Goal: Task Accomplishment & Management: Use online tool/utility

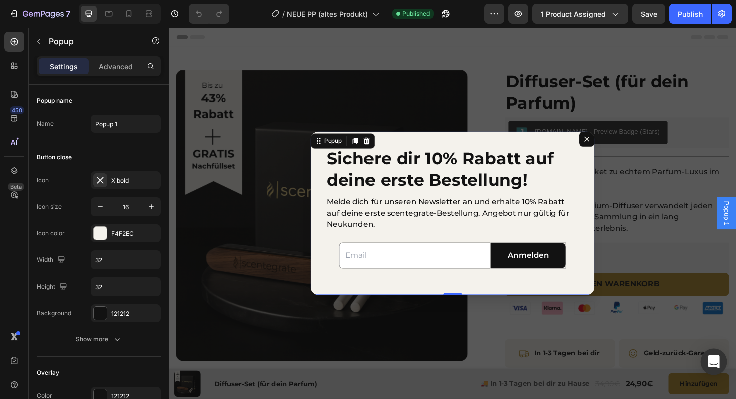
click at [717, 358] on icon "Open Intercom Messenger" at bounding box center [714, 362] width 12 height 13
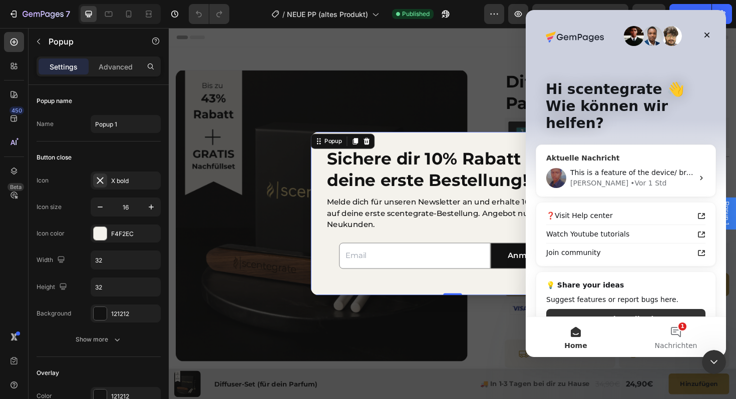
click at [598, 160] on div "This is a feature of the device/ browser; it is not something that can be remov…" at bounding box center [625, 178] width 179 height 37
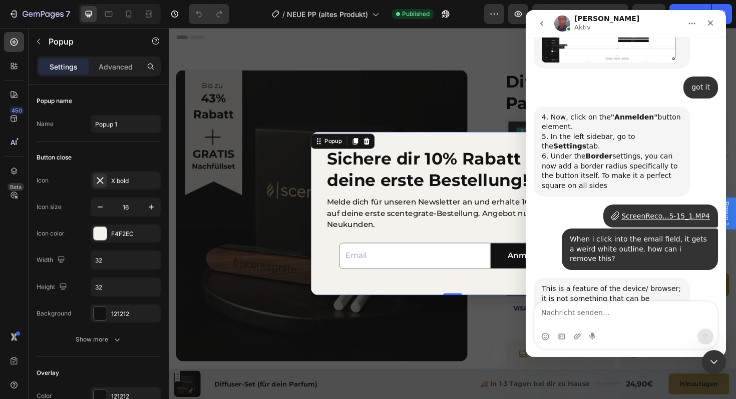
scroll to position [739, 0]
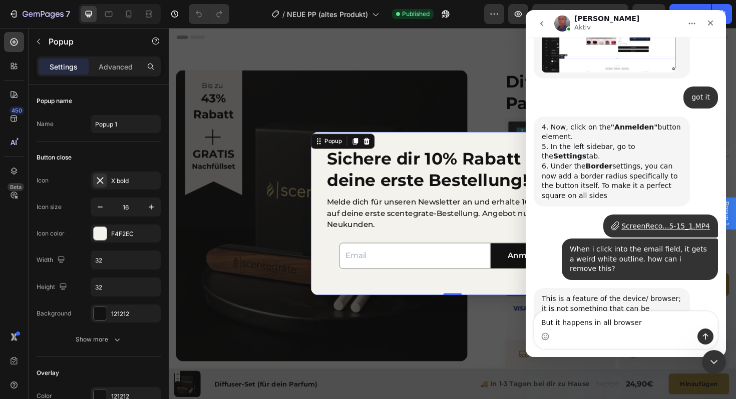
type textarea "But it happens in all browsers"
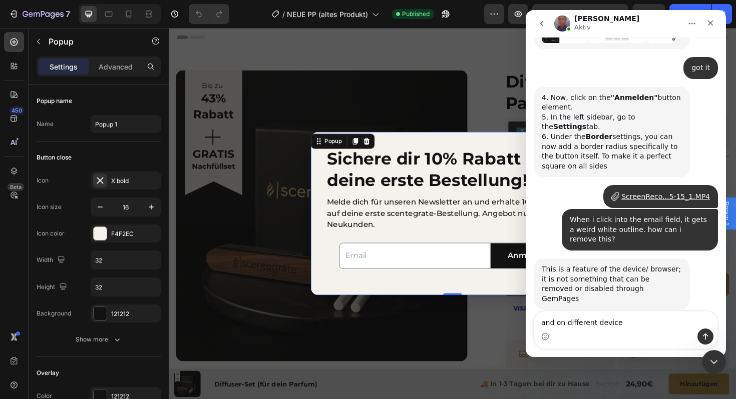
type textarea "and on different devices"
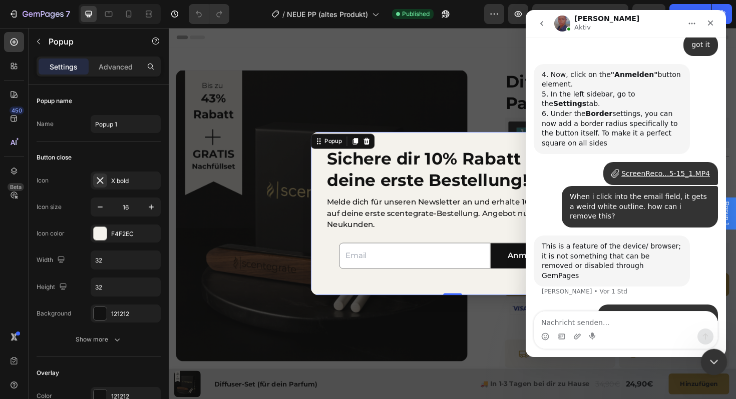
click at [712, 367] on div "Intercom-Nachrichtendienst schließen" at bounding box center [712, 361] width 24 height 24
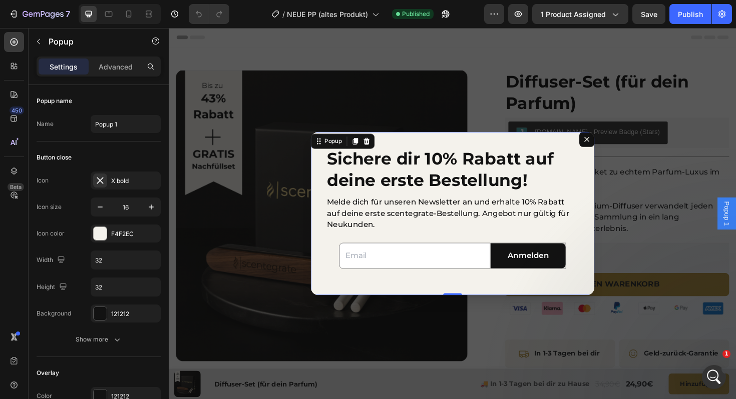
click at [387, 287] on div "Email Field Anmelden Submit Button Row Newsletter" at bounding box center [469, 270] width 240 height 52
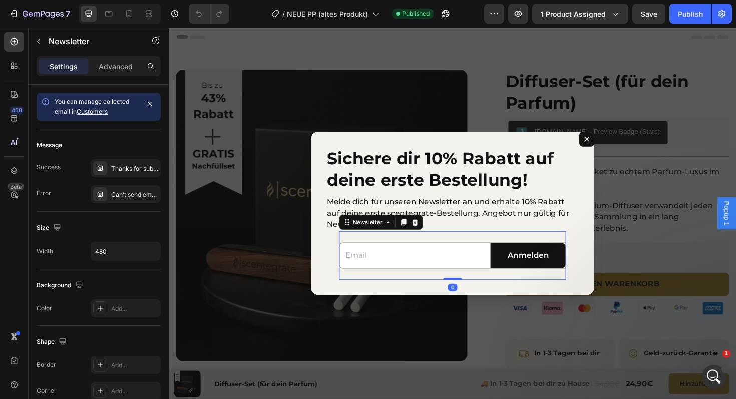
click at [386, 282] on input "Dialog body" at bounding box center [429, 270] width 160 height 28
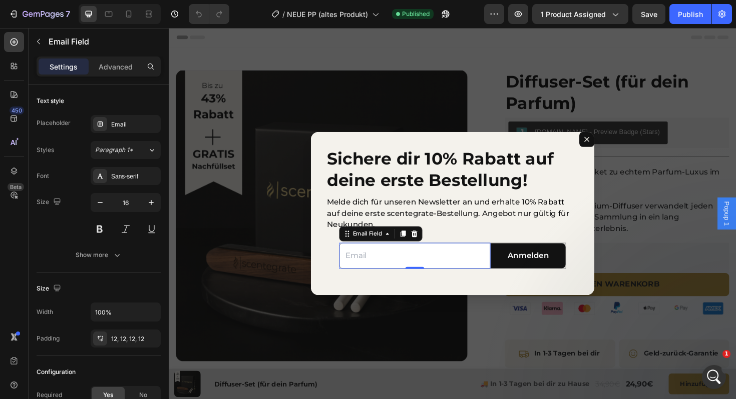
click at [387, 279] on input "Dialog body" at bounding box center [429, 270] width 160 height 28
click at [719, 375] on div "Intercom-Nachrichtendienst öffnen" at bounding box center [712, 375] width 33 height 33
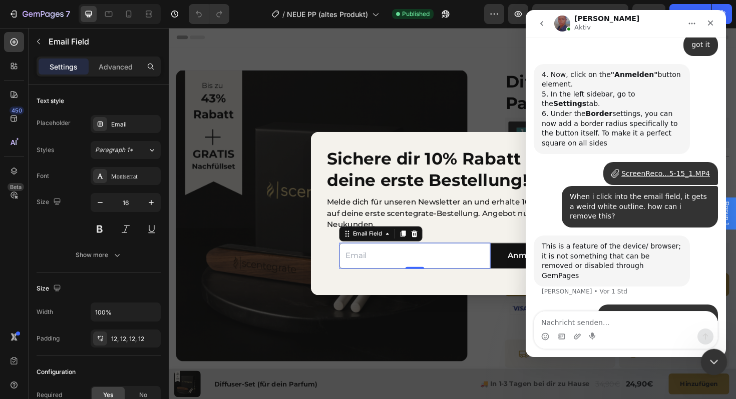
click at [715, 354] on div "Intercom-Nachrichtendienst schließen" at bounding box center [712, 361] width 24 height 24
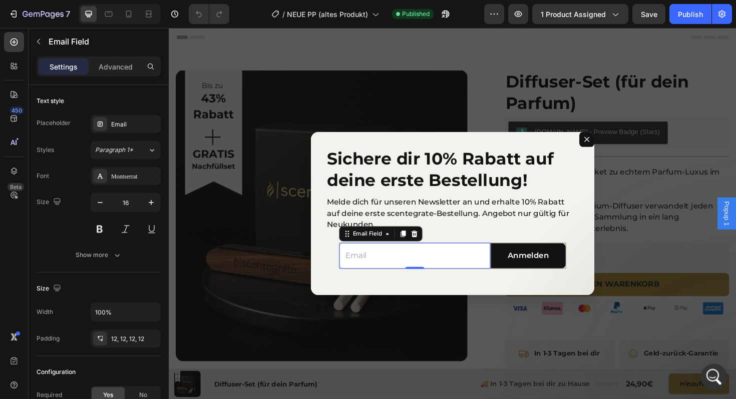
scroll to position [0, 0]
click at [713, 373] on icon "Intercom-Nachrichtendienst öffnen" at bounding box center [712, 376] width 17 height 17
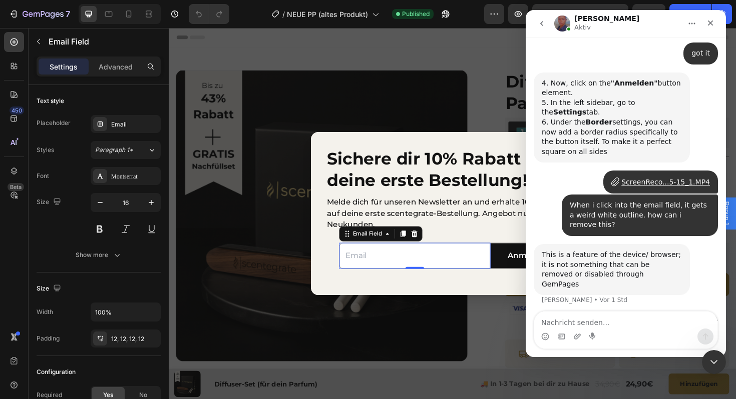
scroll to position [791, 0]
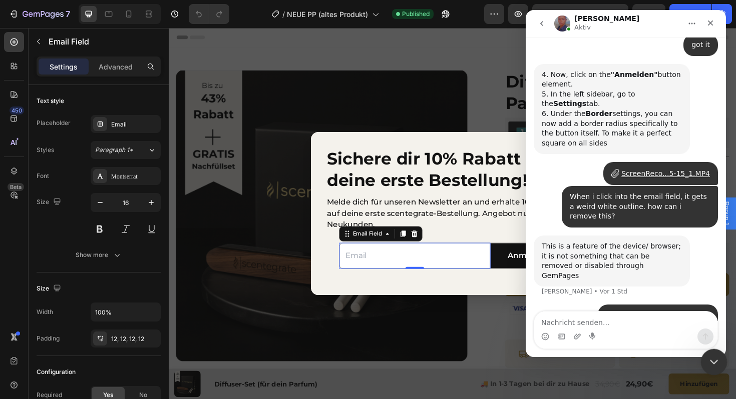
click at [717, 359] on icon "Intercom-Nachrichtendienst schließen" at bounding box center [712, 361] width 12 height 12
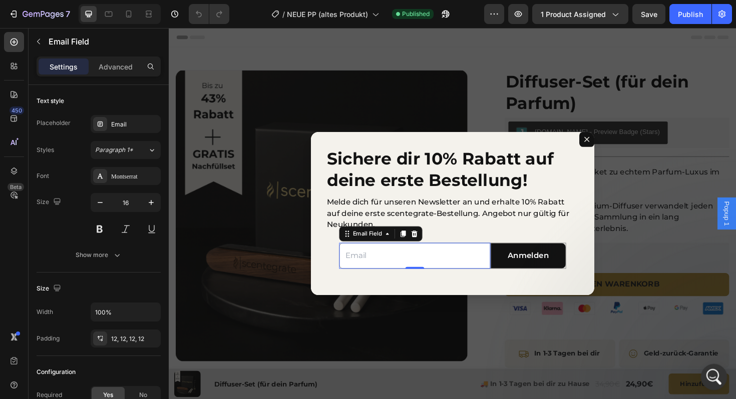
scroll to position [0, 0]
click at [718, 381] on div "Intercom-Nachrichtendienst öffnen" at bounding box center [712, 375] width 33 height 33
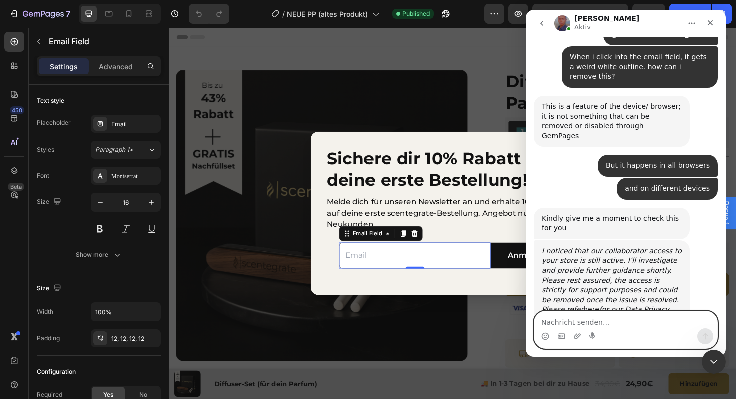
scroll to position [938, 0]
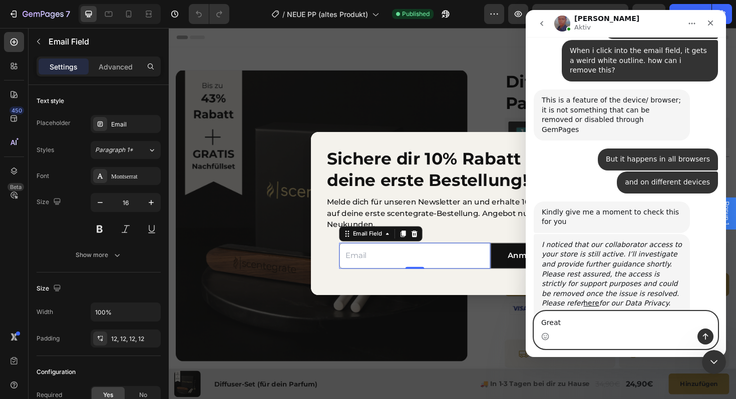
type textarea "Great!"
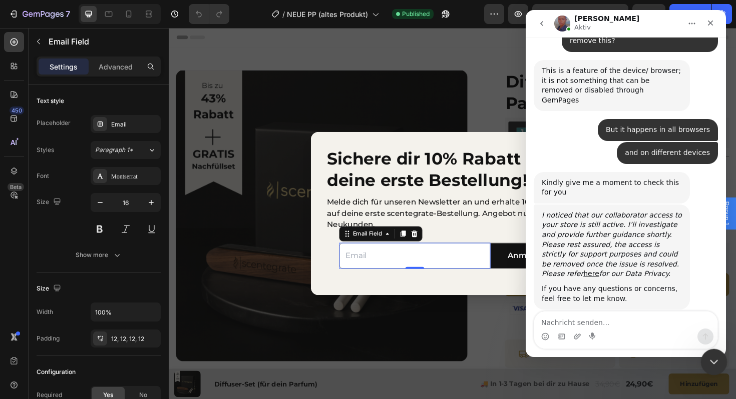
click at [714, 362] on icon "Intercom-Nachrichtendienst schließen" at bounding box center [712, 361] width 12 height 12
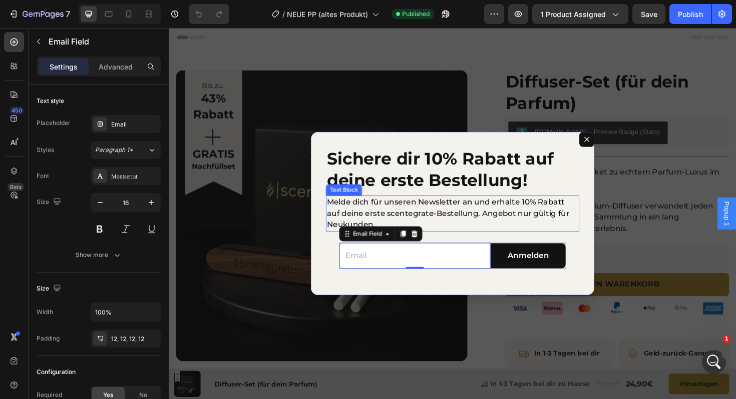
click at [482, 161] on h2 "Sichere dir 10% Rabatt auf deine erste Bestellung!" at bounding box center [469, 178] width 268 height 48
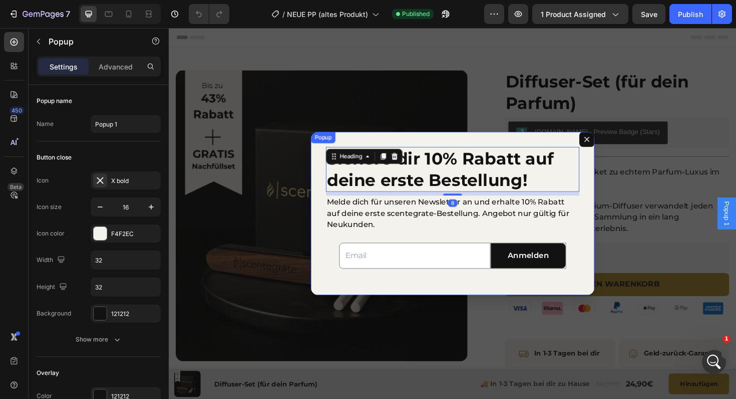
click at [613, 144] on icon "Dialog content" at bounding box center [612, 147] width 6 height 6
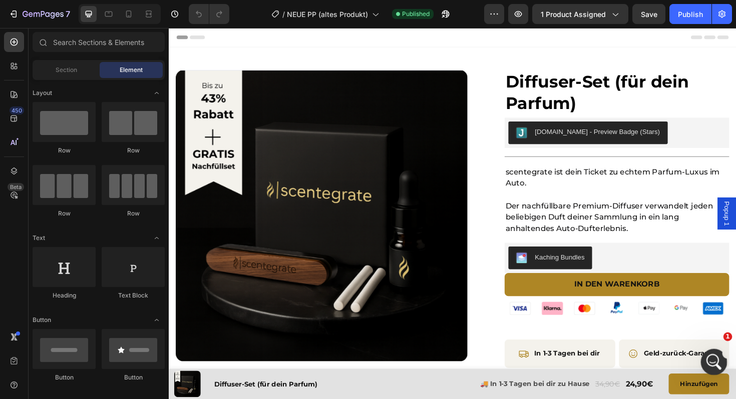
click at [707, 360] on icon "Intercom-Nachrichtendienst öffnen" at bounding box center [712, 361] width 17 height 17
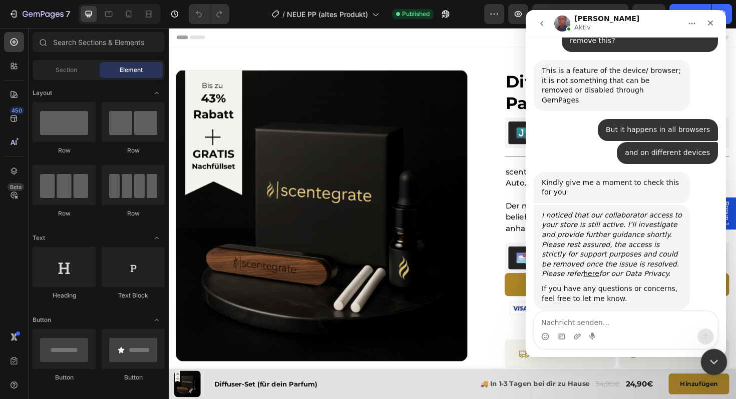
click at [715, 356] on icon "Intercom-Nachrichtendienst schließen" at bounding box center [712, 361] width 12 height 12
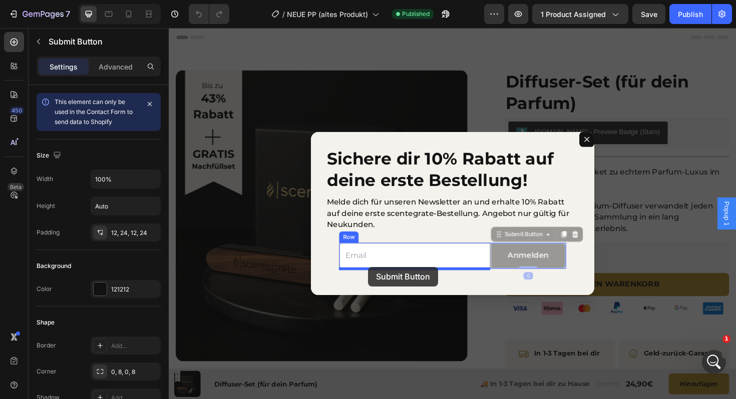
drag, startPoint x: 514, startPoint y: 264, endPoint x: 380, endPoint y: 281, distance: 135.3
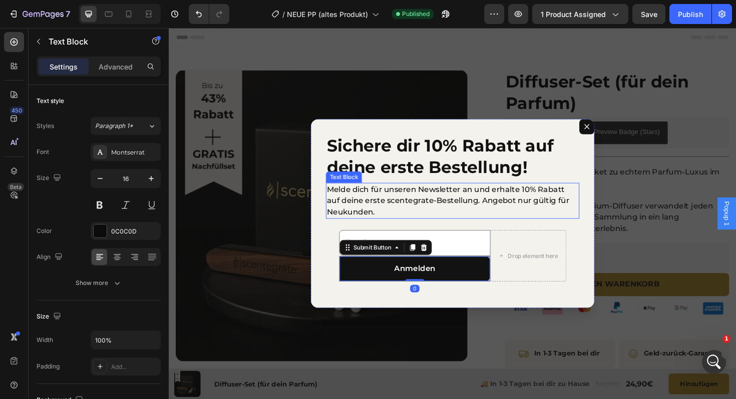
click at [451, 229] on p "Melde dich für unseren Newsletter an und erhalte 10% Rabatt auf deine erste sce…" at bounding box center [469, 211] width 266 height 36
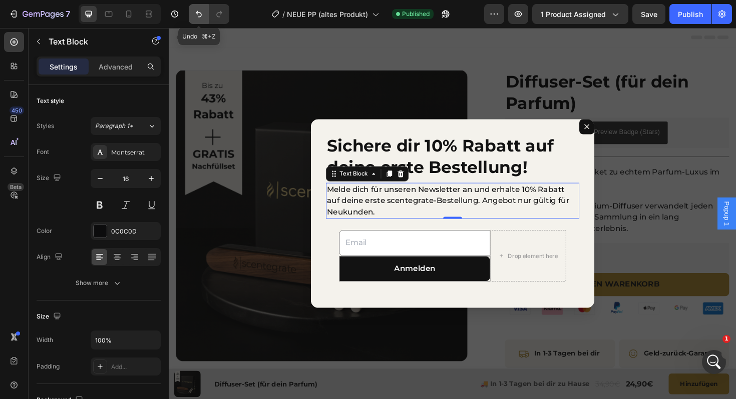
click at [206, 13] on button "Undo/Redo" at bounding box center [199, 14] width 20 height 20
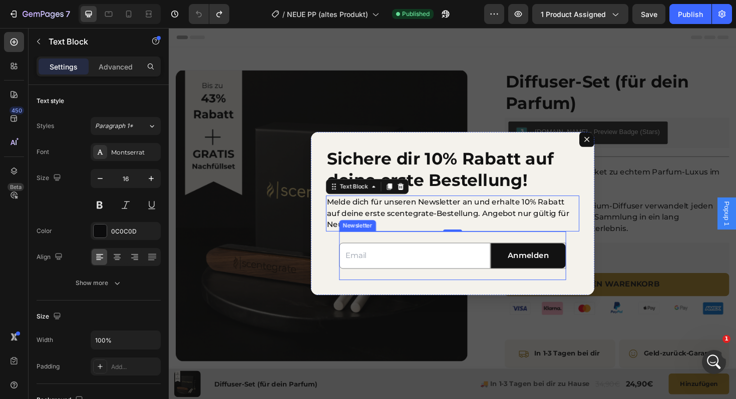
click at [360, 287] on div "Email Field Anmelden Submit Button Row Newsletter" at bounding box center [469, 270] width 240 height 52
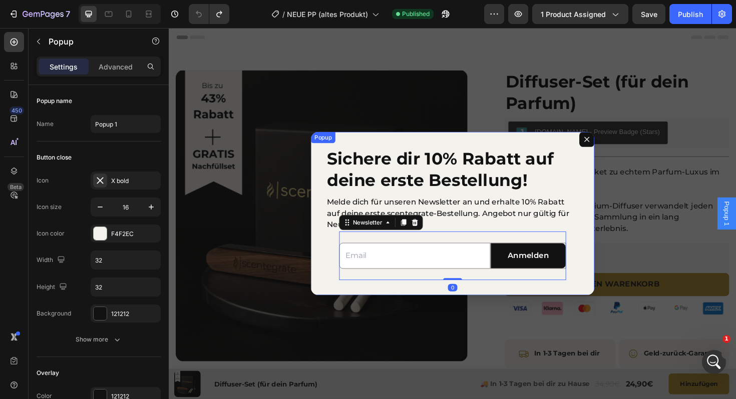
click at [336, 276] on div "Sichere dir 10% Rabatt auf deine erste Bestellung! Heading Melde dich für unser…" at bounding box center [469, 224] width 300 height 173
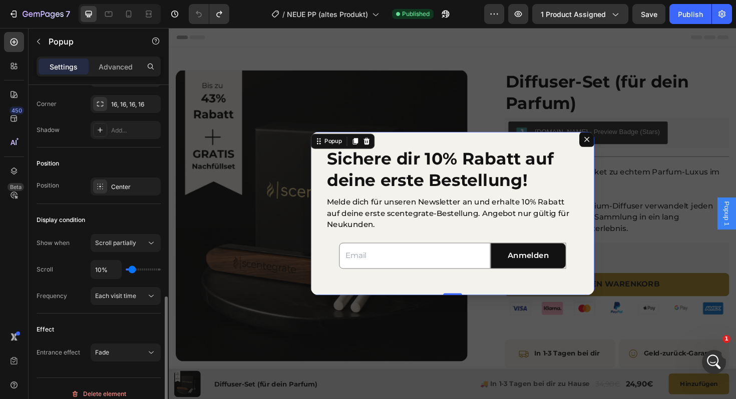
scroll to position [650, 0]
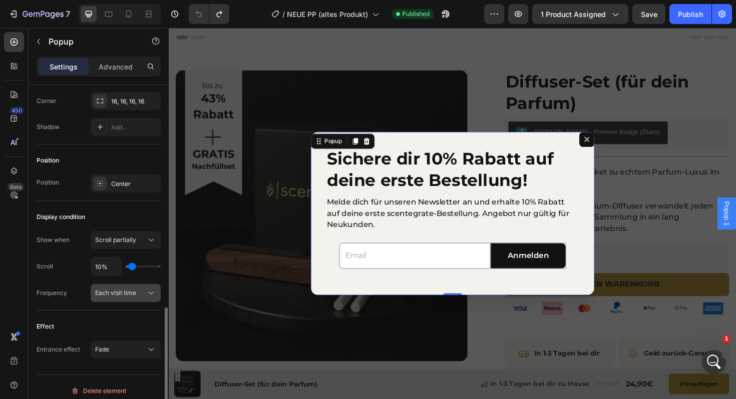
click at [127, 296] on span "Each visit time" at bounding box center [115, 293] width 41 height 8
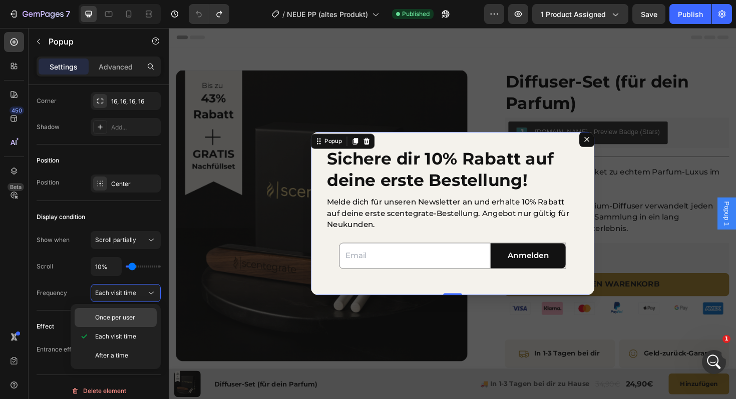
click at [117, 315] on span "Once per user" at bounding box center [115, 317] width 40 height 9
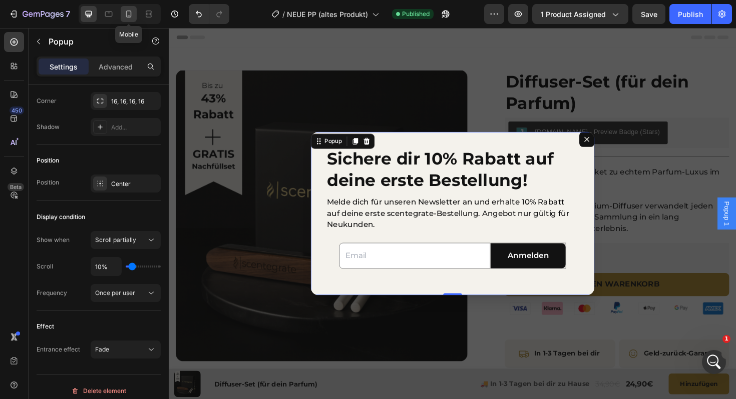
click at [124, 17] on icon at bounding box center [129, 14] width 10 height 10
type input "90%"
type input "400"
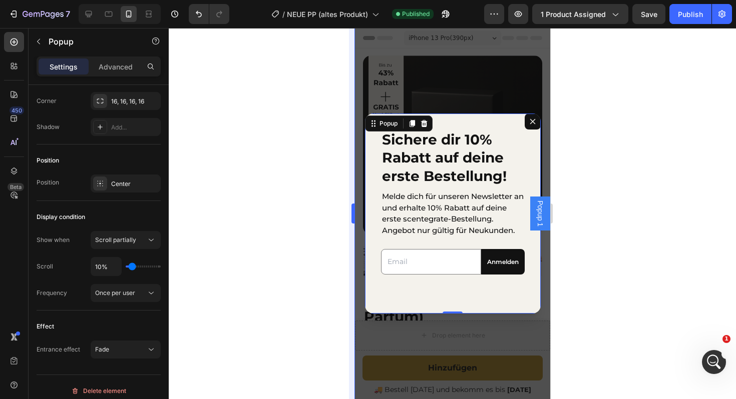
scroll to position [51, 0]
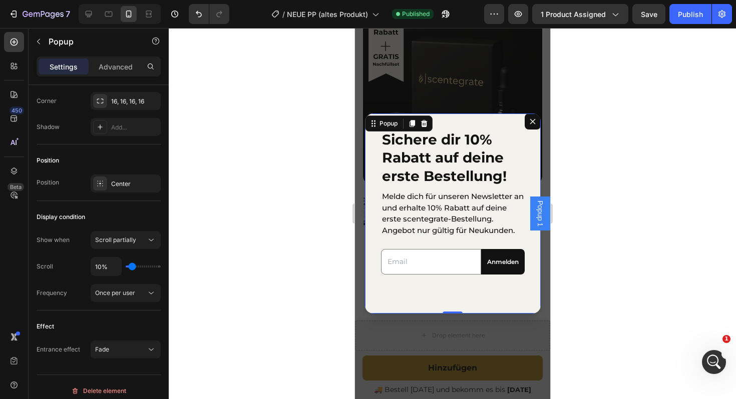
click at [384, 298] on div "Sichere dir 10% Rabatt auf deine erste Bestellung! Heading Melde dich für unser…" at bounding box center [452, 214] width 176 height 200
click at [642, 13] on span "Save" at bounding box center [649, 14] width 17 height 9
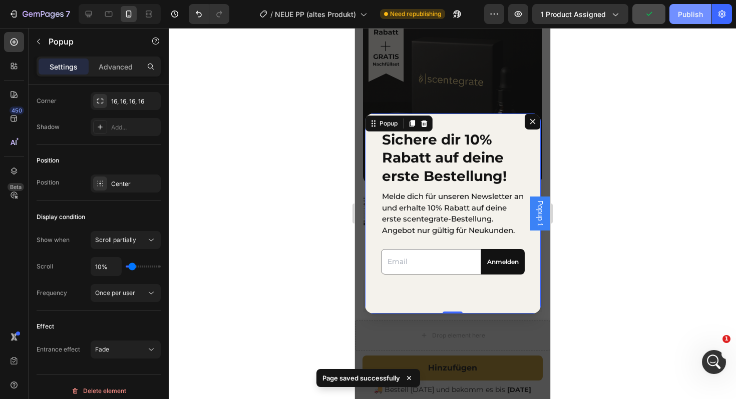
click at [690, 14] on div "Publish" at bounding box center [690, 14] width 25 height 11
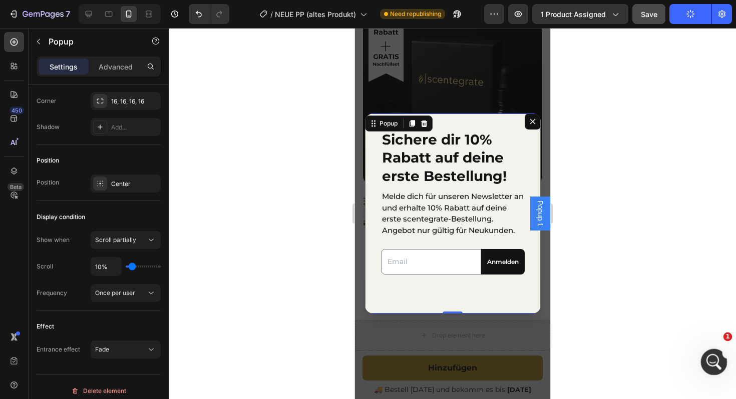
click at [714, 355] on icon "Intercom-Nachrichtendienst öffnen" at bounding box center [712, 361] width 17 height 17
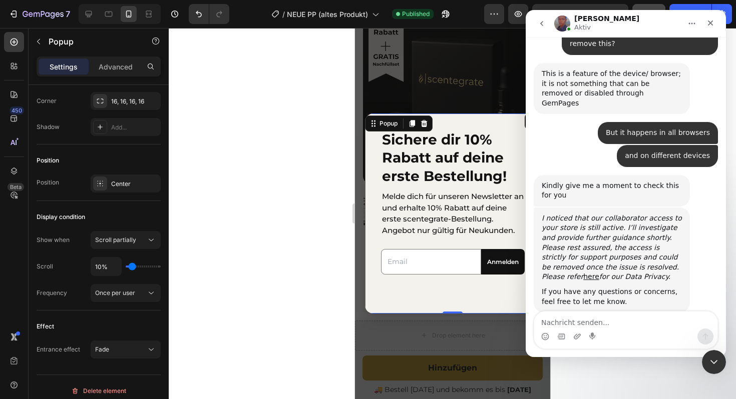
scroll to position [967, 0]
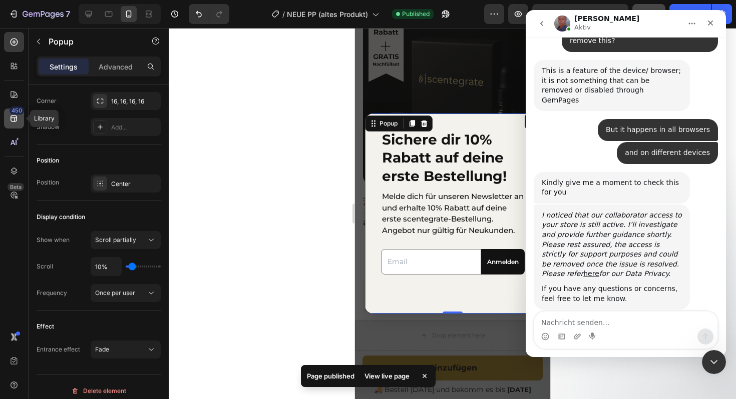
click at [11, 115] on icon at bounding box center [14, 119] width 10 height 10
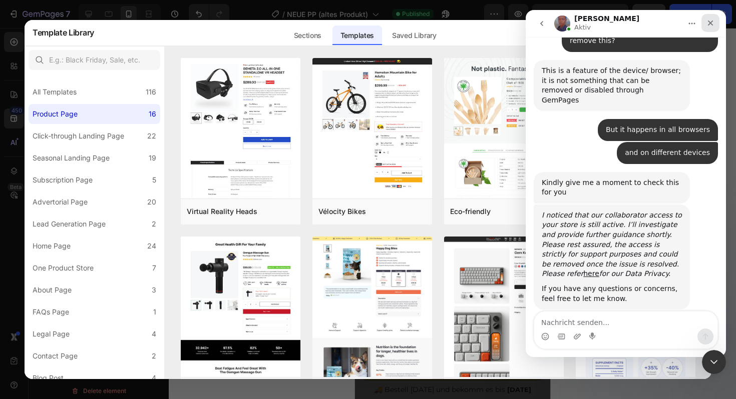
click at [711, 19] on icon "Schließen" at bounding box center [710, 23] width 8 height 8
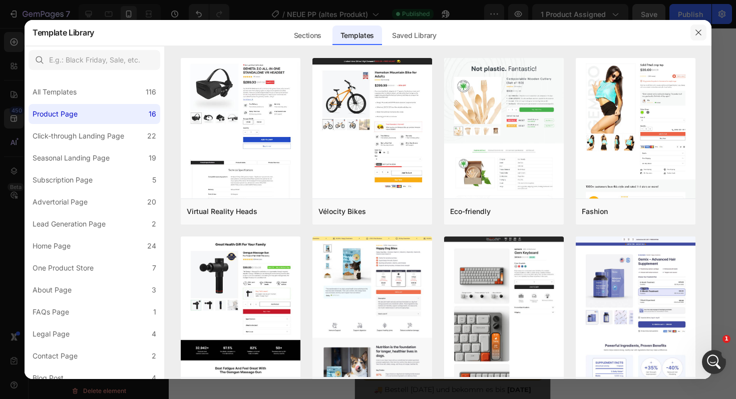
click at [692, 39] on button "button" at bounding box center [698, 33] width 16 height 16
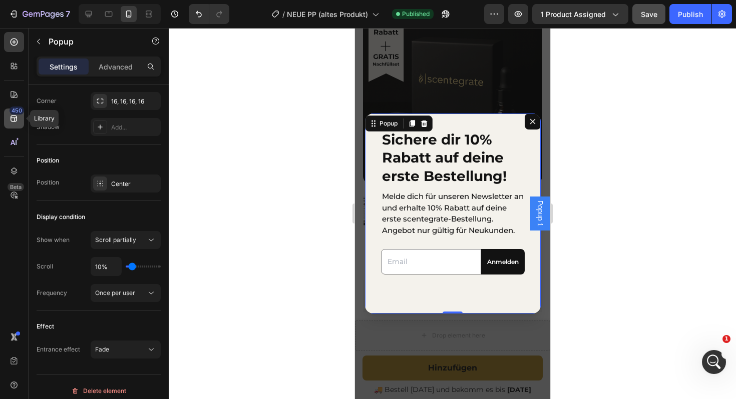
click at [13, 116] on icon at bounding box center [14, 119] width 7 height 7
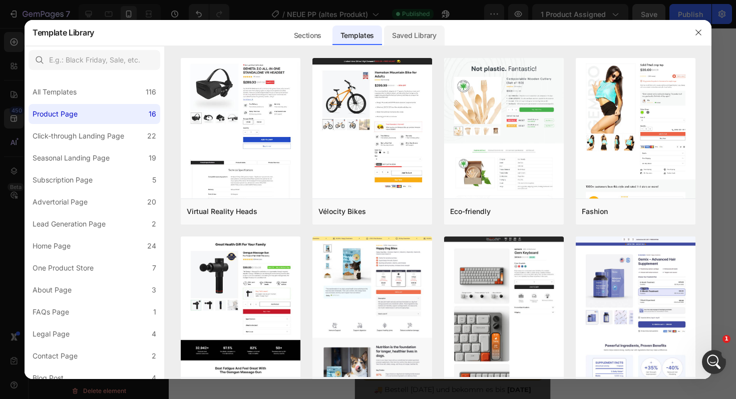
click at [400, 41] on div "Saved Library" at bounding box center [414, 36] width 61 height 20
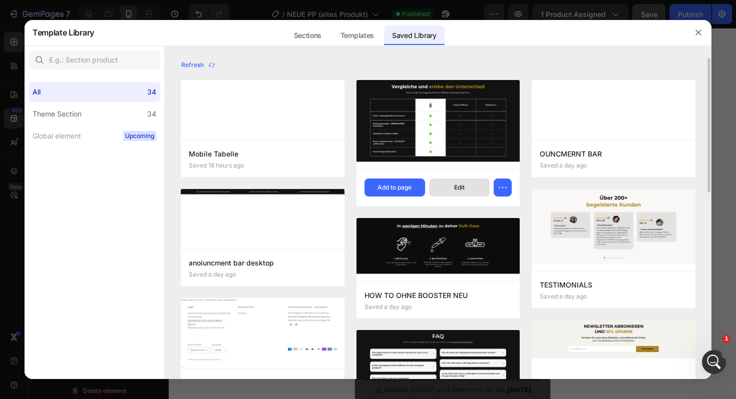
click at [473, 193] on button "Edit" at bounding box center [459, 188] width 61 height 18
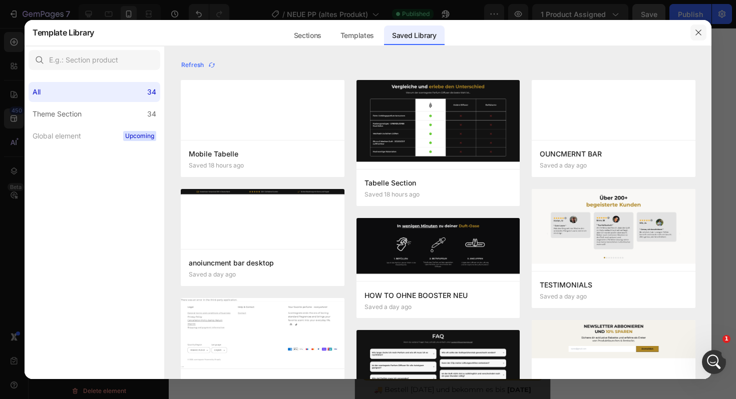
click at [697, 34] on icon "button" at bounding box center [698, 33] width 6 height 6
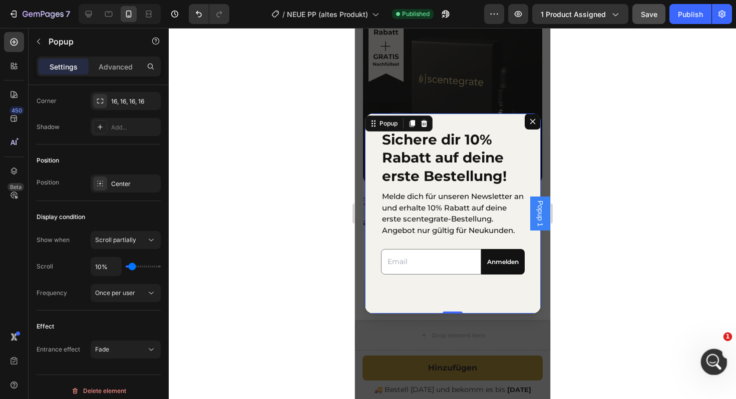
click at [706, 365] on div "Intercom-Nachrichtendienst öffnen" at bounding box center [712, 360] width 33 height 33
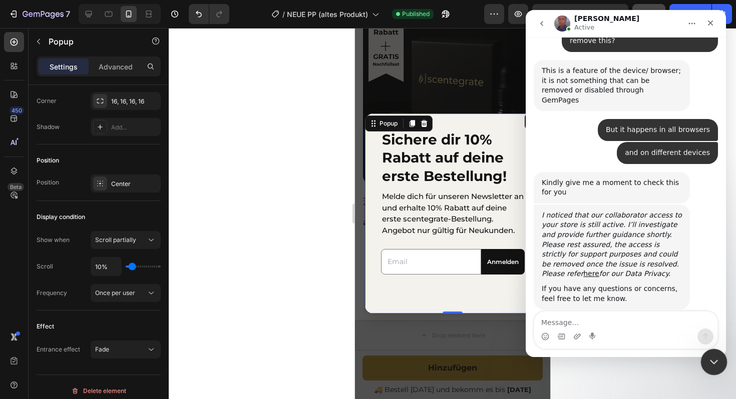
click at [718, 361] on icon "Intercom-Nachrichtendienst schließen" at bounding box center [712, 361] width 12 height 12
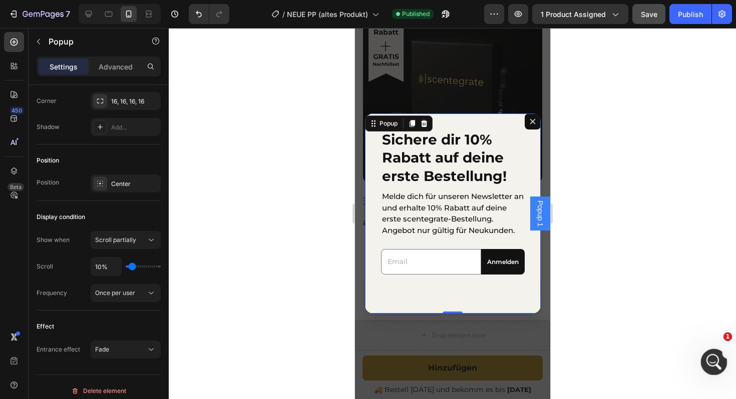
click at [705, 354] on div "Intercom-Nachrichtendienst öffnen" at bounding box center [712, 360] width 33 height 33
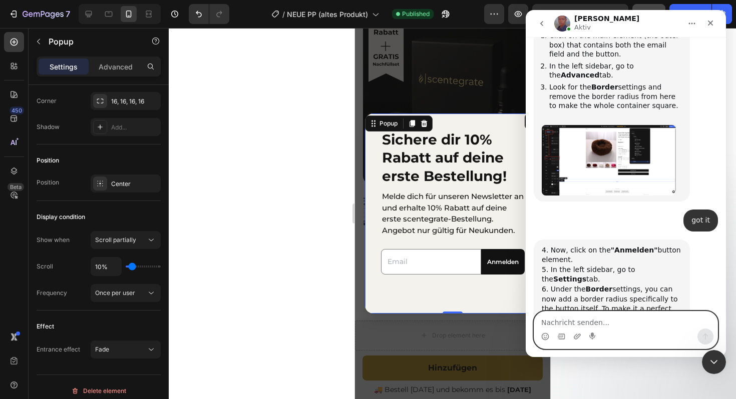
scroll to position [967, 0]
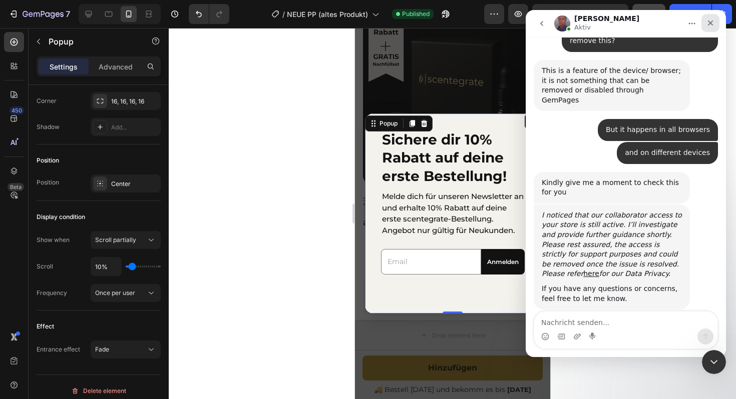
click at [711, 24] on icon "Schließen" at bounding box center [711, 24] width 6 height 6
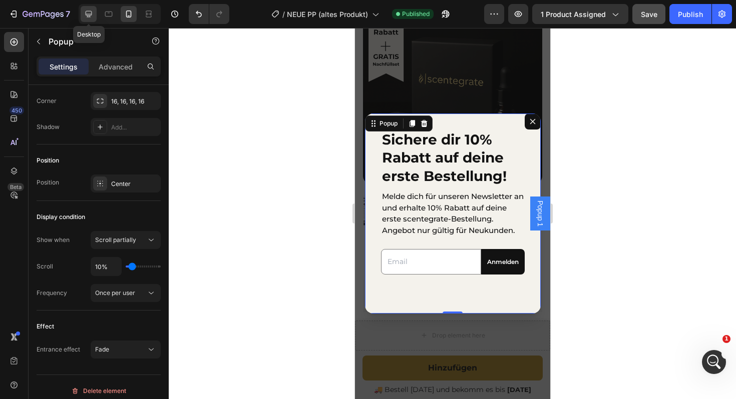
click at [89, 14] on icon at bounding box center [89, 14] width 7 height 7
type input "600"
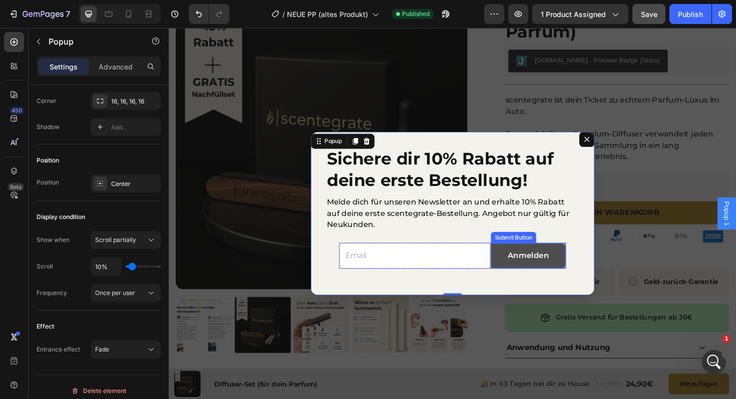
scroll to position [126, 0]
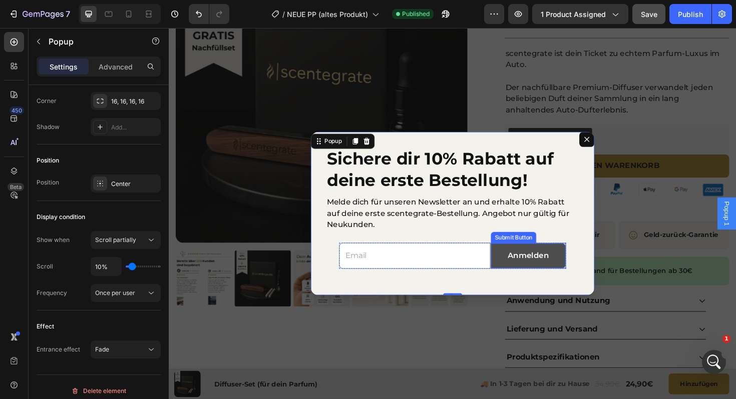
click at [523, 272] on button "Anmelden" at bounding box center [549, 269] width 79 height 27
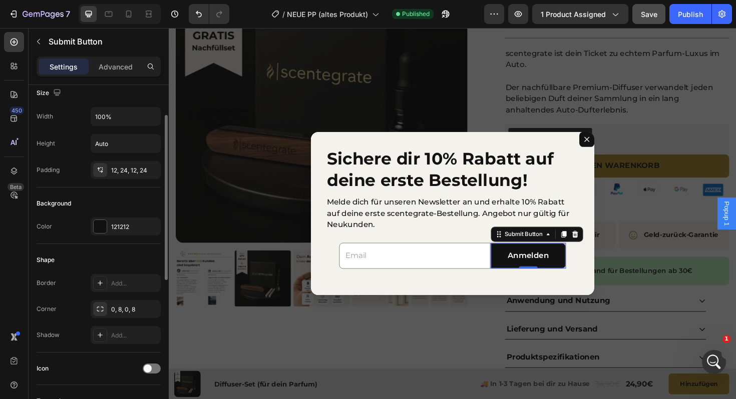
scroll to position [65, 0]
click at [121, 281] on div "Add..." at bounding box center [134, 281] width 47 height 9
click at [101, 259] on div "Shape" at bounding box center [99, 258] width 124 height 16
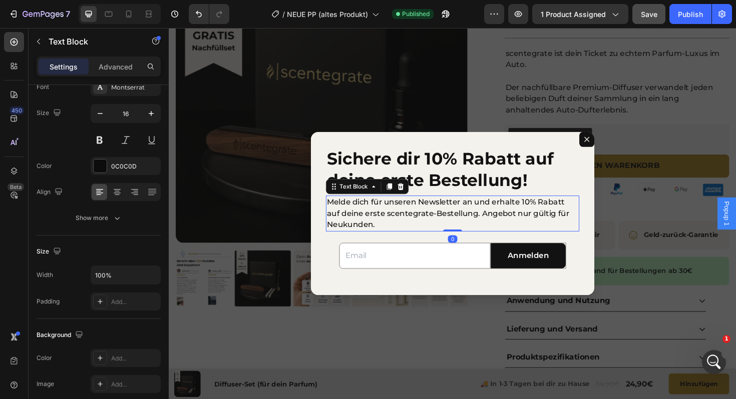
click at [481, 207] on p "Melde dich für unseren Newsletter an und erhalte 10% Rabatt auf deine erste sce…" at bounding box center [469, 225] width 266 height 36
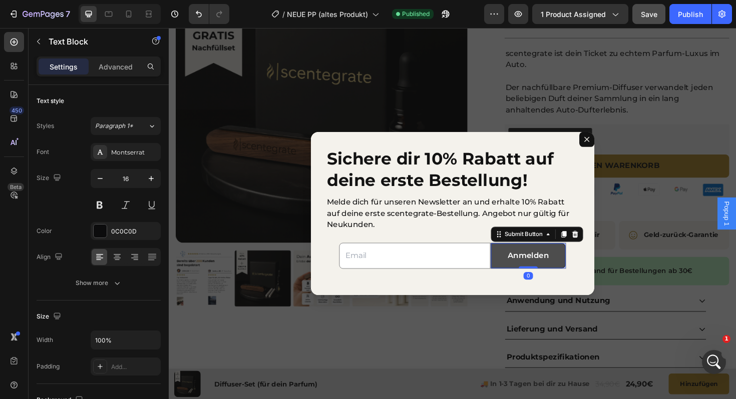
click at [538, 278] on button "Anmelden" at bounding box center [549, 269] width 79 height 27
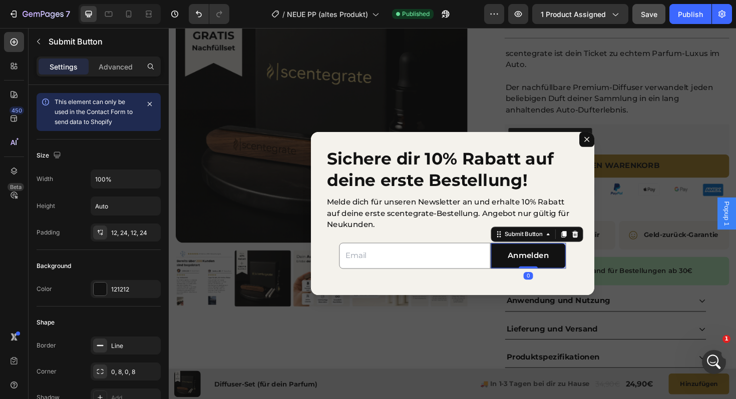
click at [115, 358] on div "Border Line Corner 0, 8, 0, 8 Shadow Add..." at bounding box center [99, 372] width 124 height 70
click at [149, 345] on icon "button" at bounding box center [150, 345] width 4 height 4
click at [531, 155] on h2 "Sichere dir 10% Rabatt auf deine erste Bestellung!" at bounding box center [469, 178] width 268 height 48
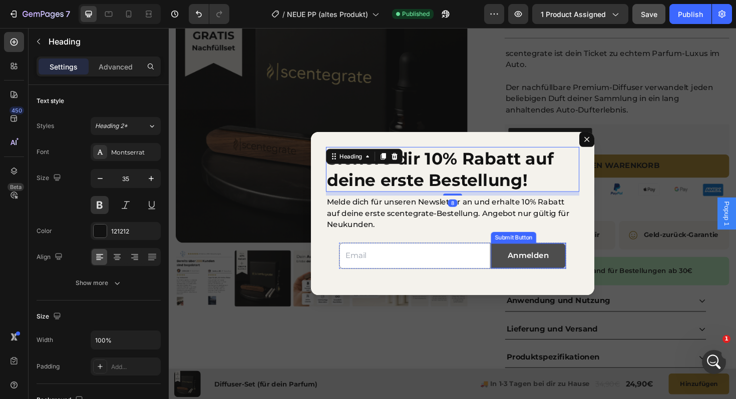
click at [528, 280] on button "Anmelden" at bounding box center [549, 269] width 79 height 27
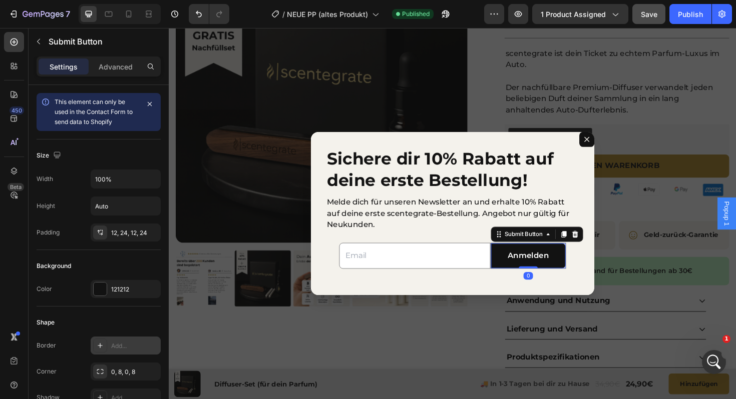
click at [100, 347] on icon at bounding box center [100, 345] width 5 height 5
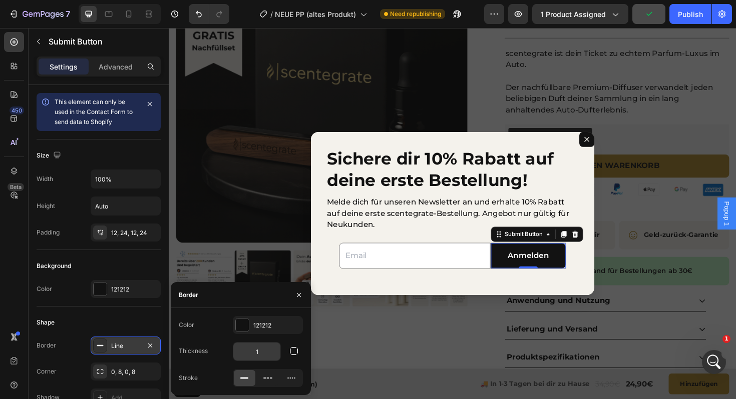
click at [266, 351] on input "1" at bounding box center [256, 352] width 47 height 18
type input "0"
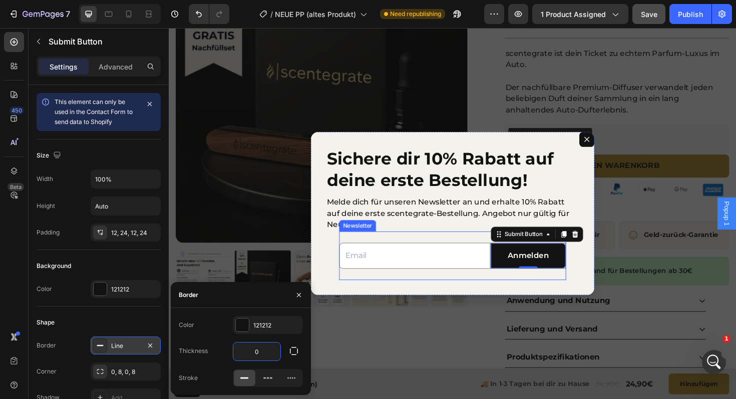
click at [372, 292] on div "Email Field Anmelden Submit Button 0 Row Newsletter" at bounding box center [469, 270] width 240 height 52
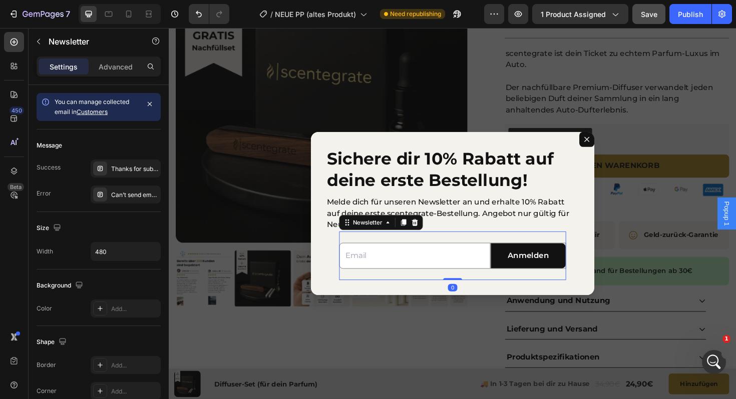
click at [409, 235] on div "Newsletter" at bounding box center [393, 234] width 89 height 16
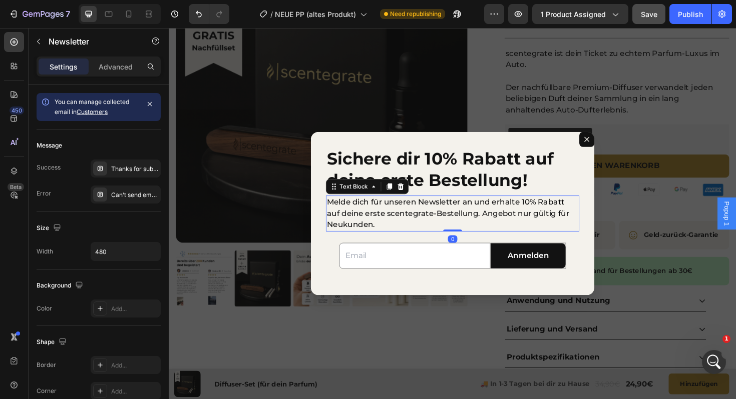
click at [430, 207] on p "Melde dich für unseren Newsletter an und erhalte 10% Rabatt auf deine erste sce…" at bounding box center [469, 225] width 266 height 36
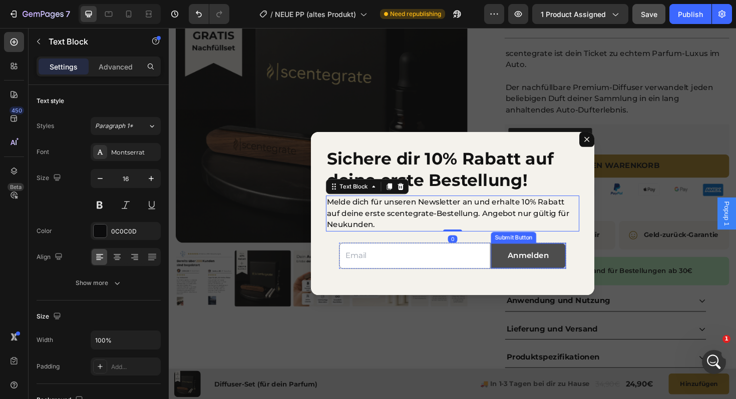
click at [517, 274] on button "Anmelden" at bounding box center [549, 269] width 79 height 27
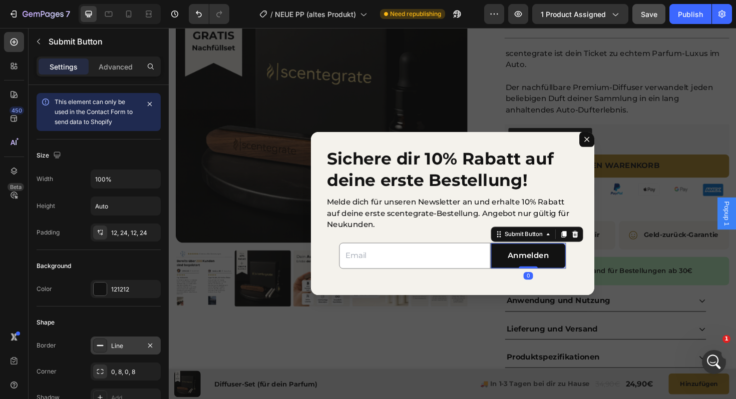
click at [132, 341] on div "Line" at bounding box center [126, 346] width 70 height 18
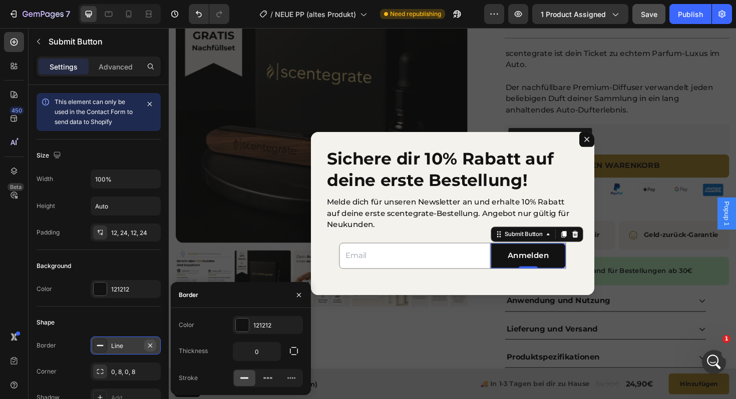
click at [152, 346] on icon "button" at bounding box center [150, 346] width 8 height 8
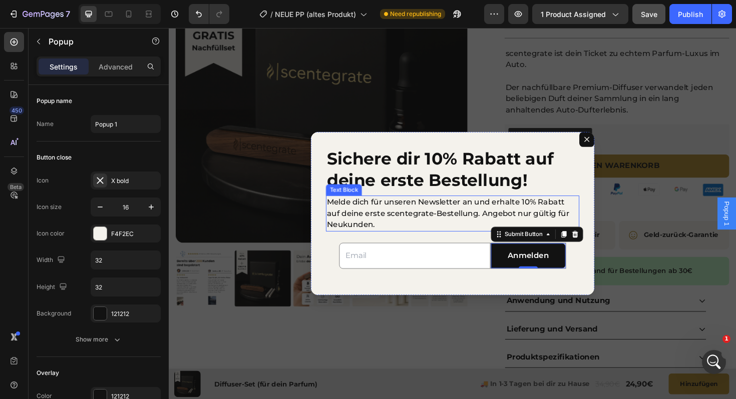
click at [450, 204] on div "Sichere dir 10% Rabatt auf deine erste Bestellung! Heading Melde dich für unser…" at bounding box center [469, 224] width 300 height 173
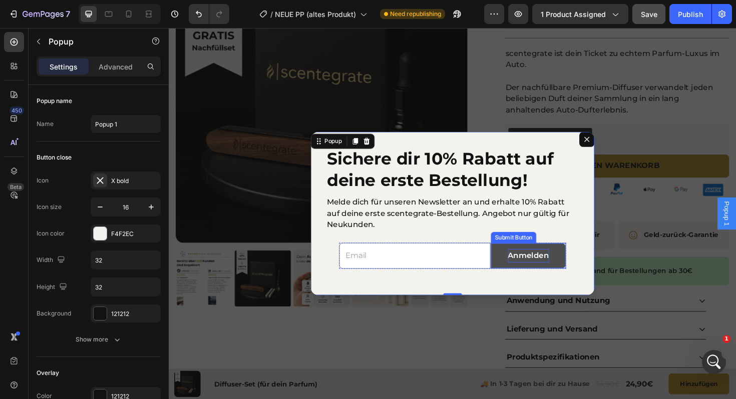
click at [529, 274] on div "Anmelden" at bounding box center [550, 269] width 44 height 15
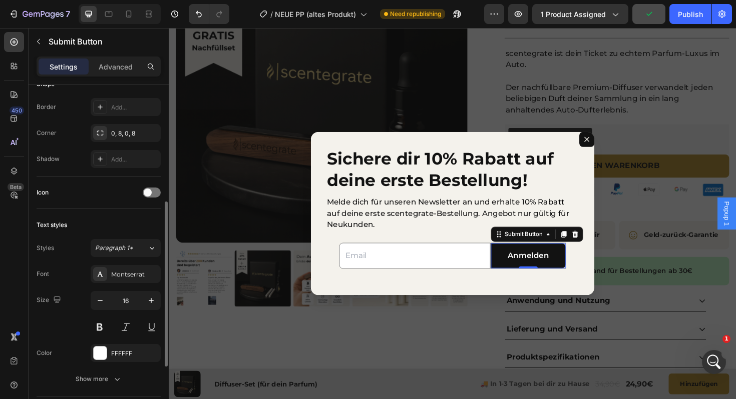
scroll to position [242, 0]
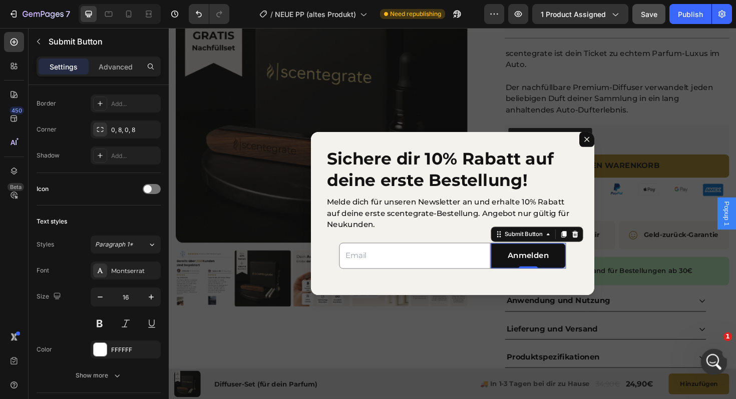
click at [711, 355] on icon "Intercom-Nachrichtendienst öffnen" at bounding box center [712, 361] width 17 height 17
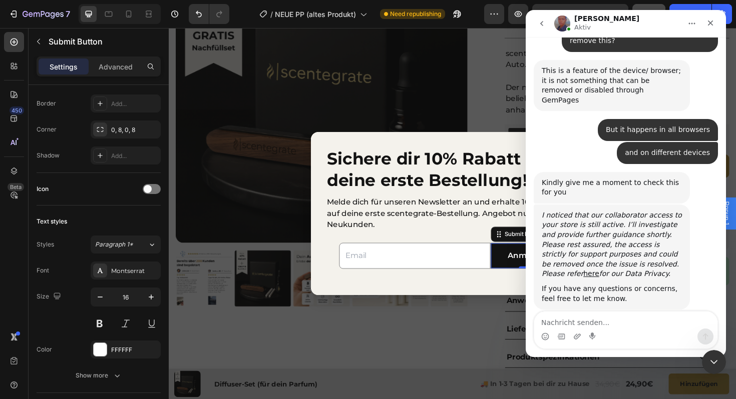
scroll to position [967, 0]
click at [714, 365] on icon "Intercom-Nachrichtendienst schließen" at bounding box center [712, 361] width 12 height 12
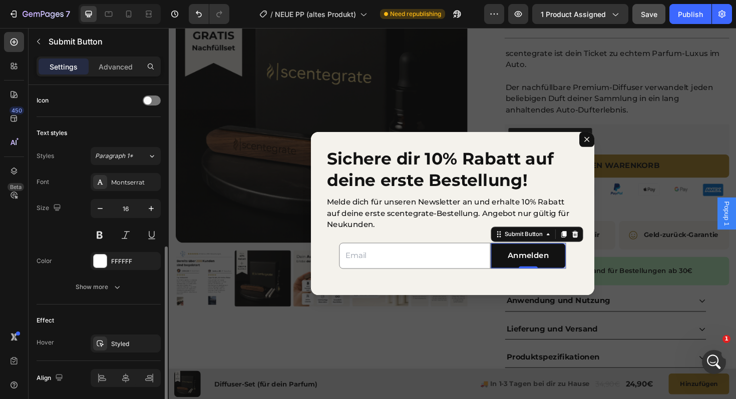
scroll to position [332, 0]
click at [80, 280] on button "Show more" at bounding box center [99, 286] width 124 height 18
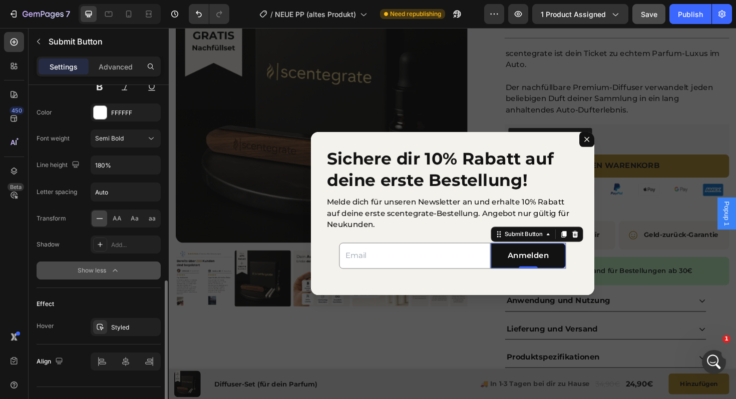
scroll to position [499, 0]
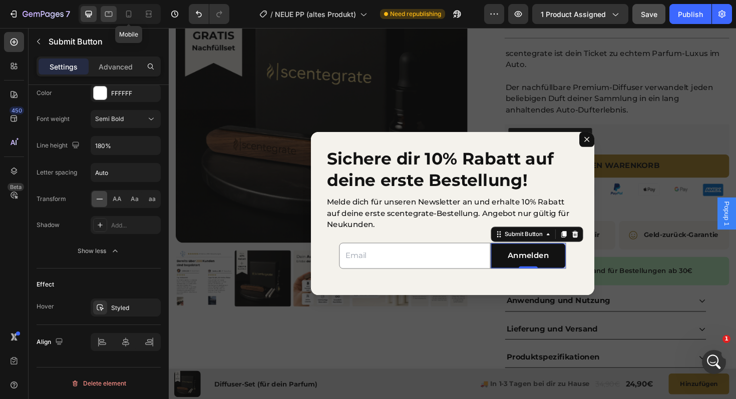
click at [104, 17] on icon at bounding box center [109, 14] width 10 height 10
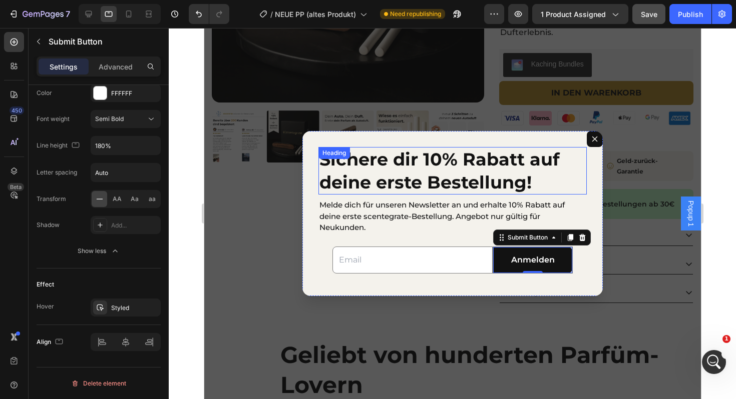
scroll to position [309, 0]
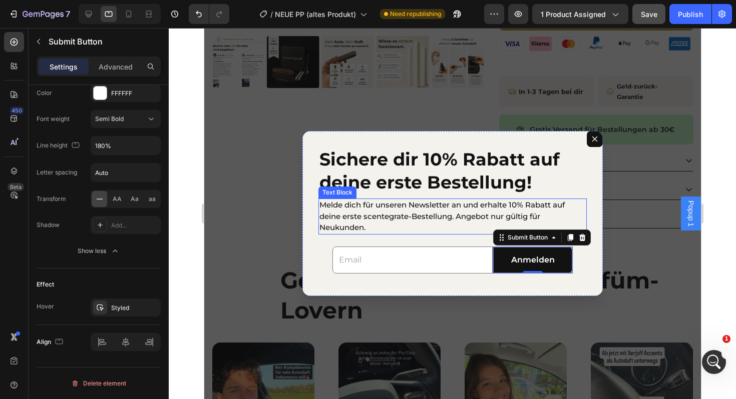
click at [529, 211] on p "Melde dich für unseren Newsletter an und erhalte 10% Rabatt auf deine erste sce…" at bounding box center [452, 217] width 266 height 34
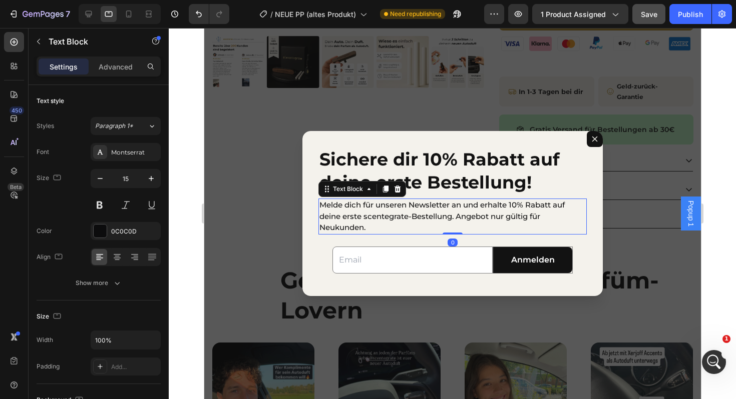
drag, startPoint x: 84, startPoint y: 17, endPoint x: 107, endPoint y: 27, distance: 25.1
click at [84, 17] on icon at bounding box center [89, 14] width 10 height 10
type input "16"
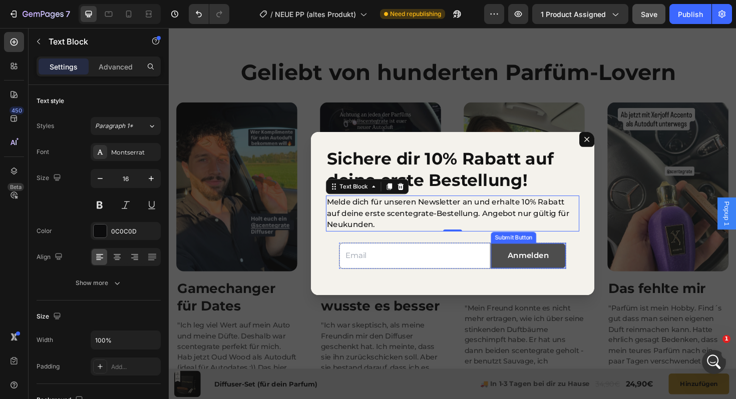
scroll to position [504, 0]
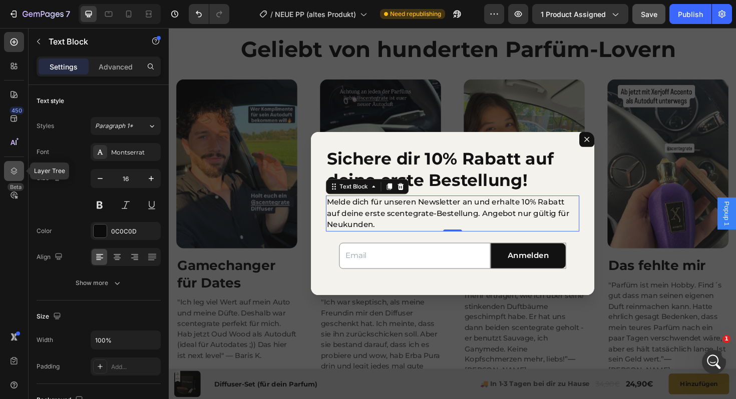
click at [8, 166] on div at bounding box center [14, 171] width 20 height 20
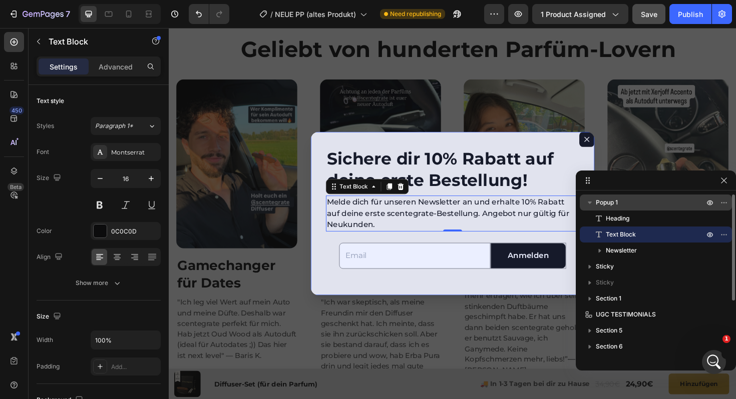
click at [609, 203] on span "Popup 1" at bounding box center [607, 203] width 22 height 10
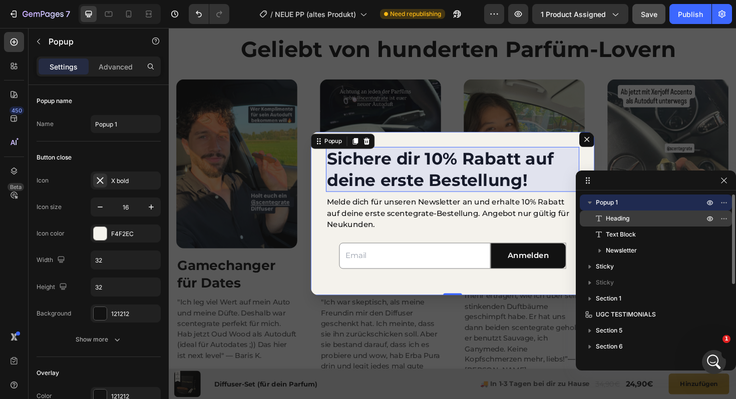
click at [618, 215] on span "Heading" at bounding box center [618, 219] width 24 height 10
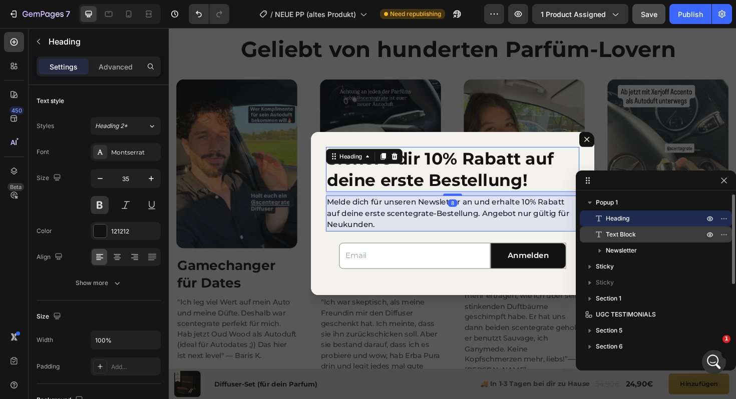
click at [612, 236] on span "Text Block" at bounding box center [621, 235] width 30 height 10
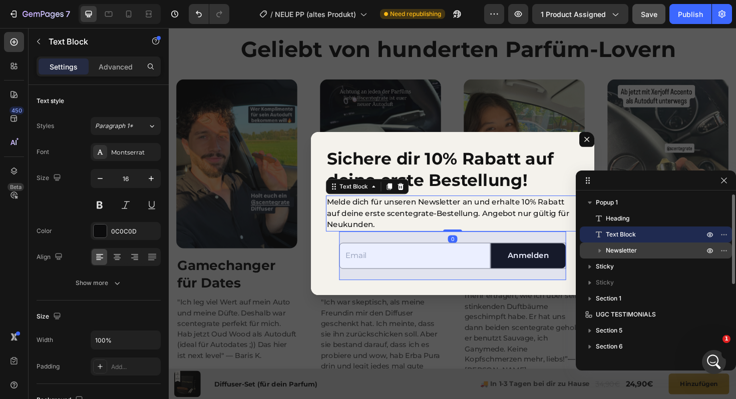
click at [612, 249] on span "Newsletter" at bounding box center [621, 251] width 31 height 10
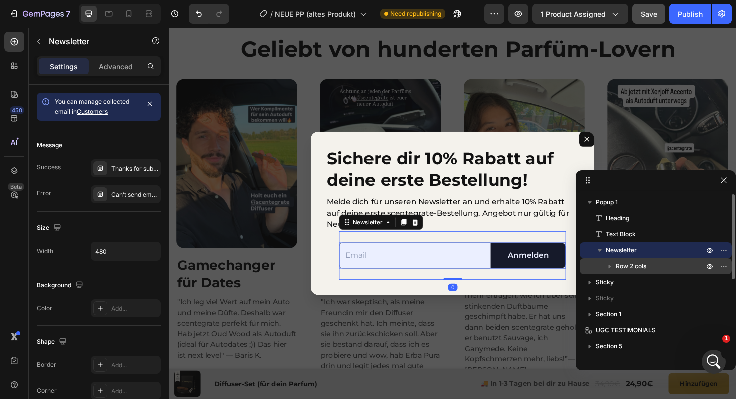
click at [629, 264] on span "Row 2 cols" at bounding box center [631, 267] width 31 height 10
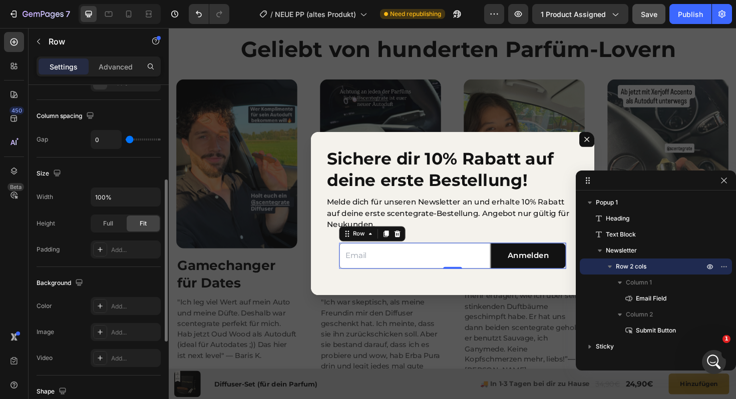
scroll to position [279, 0]
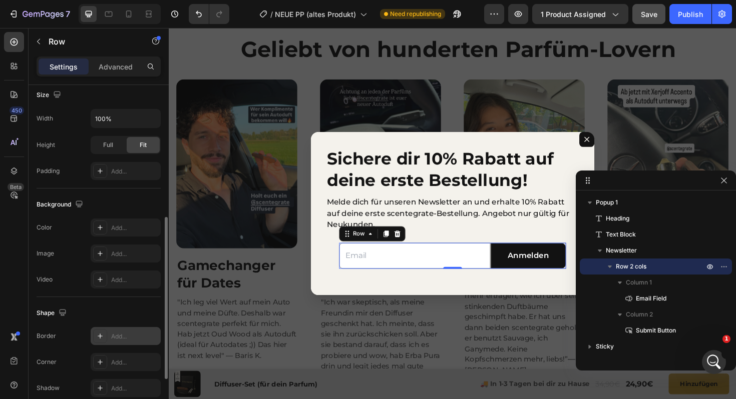
click at [124, 340] on div "Add..." at bounding box center [134, 336] width 47 height 9
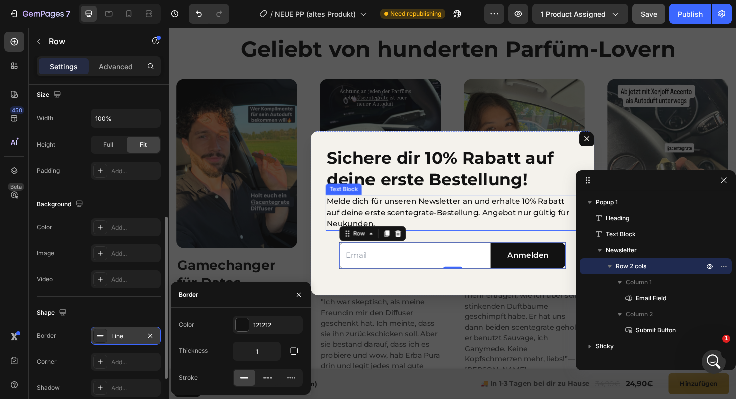
click at [512, 205] on div "Melde dich für unseren Newsletter an und erhalte 10% Rabatt auf deine erste sce…" at bounding box center [469, 224] width 268 height 38
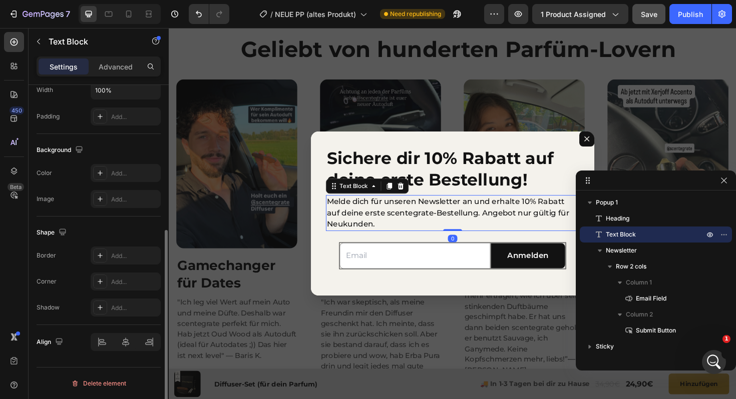
scroll to position [0, 0]
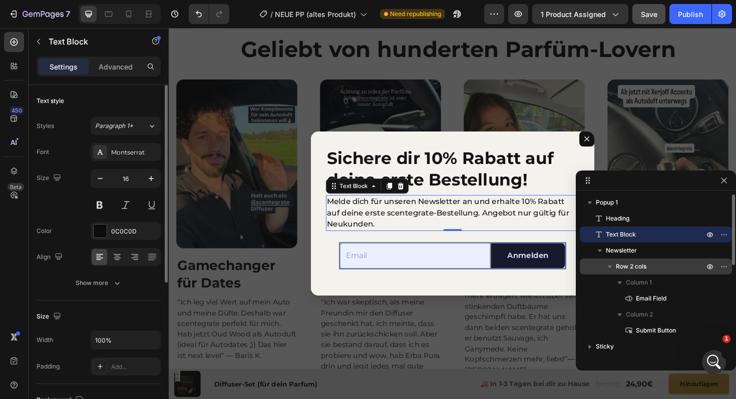
click at [647, 271] on p "Row 2 cols" at bounding box center [661, 267] width 90 height 10
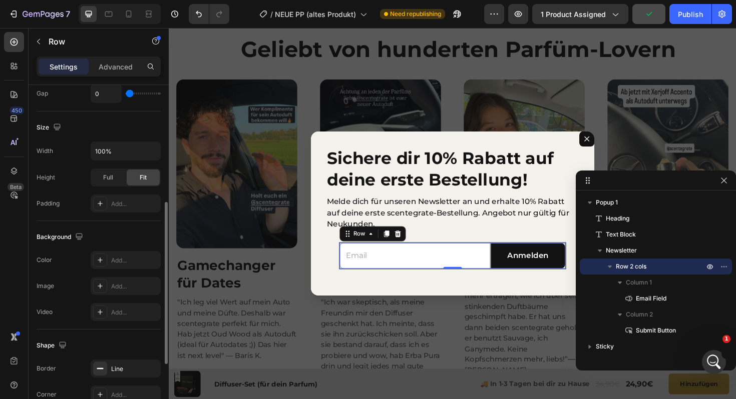
scroll to position [310, 0]
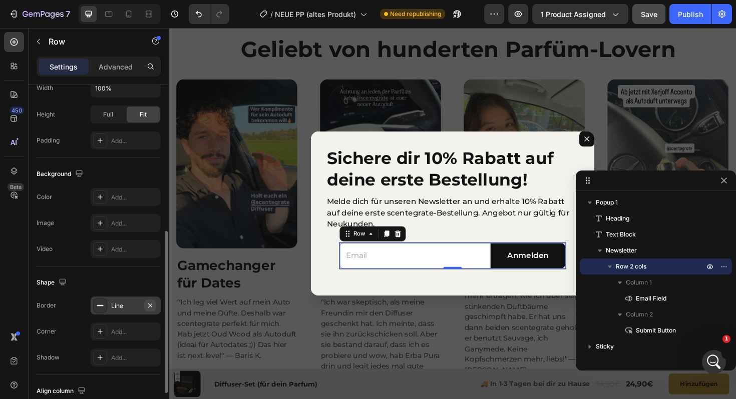
click at [153, 305] on icon "button" at bounding box center [150, 306] width 8 height 8
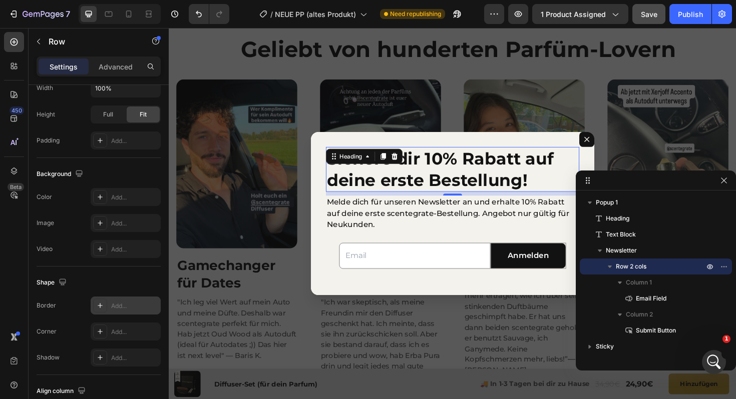
click at [585, 168] on h2 "Sichere dir 10% Rabatt auf deine erste Bestellung!" at bounding box center [469, 178] width 268 height 48
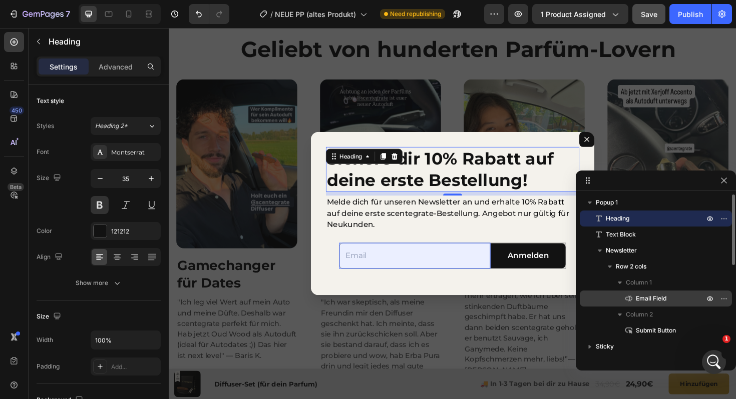
click at [646, 304] on div "Email Field" at bounding box center [656, 299] width 144 height 16
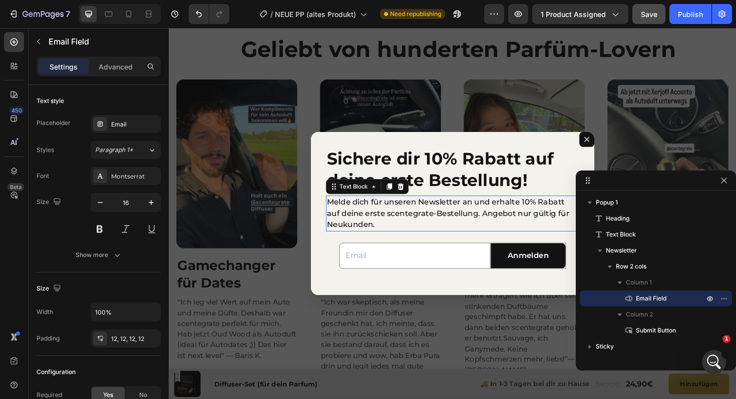
click at [494, 232] on p "Melde dich für unseren Newsletter an und erhalte 10% Rabatt auf deine erste sce…" at bounding box center [469, 225] width 266 height 36
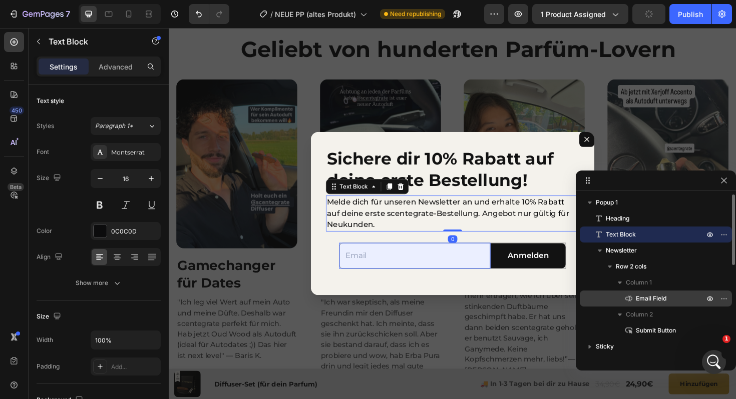
click at [645, 293] on div "Email Field" at bounding box center [656, 299] width 144 height 16
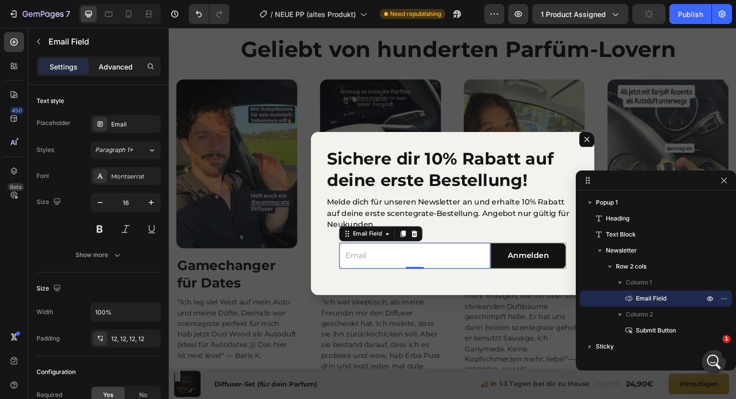
click at [126, 59] on div "Advanced" at bounding box center [116, 67] width 50 height 16
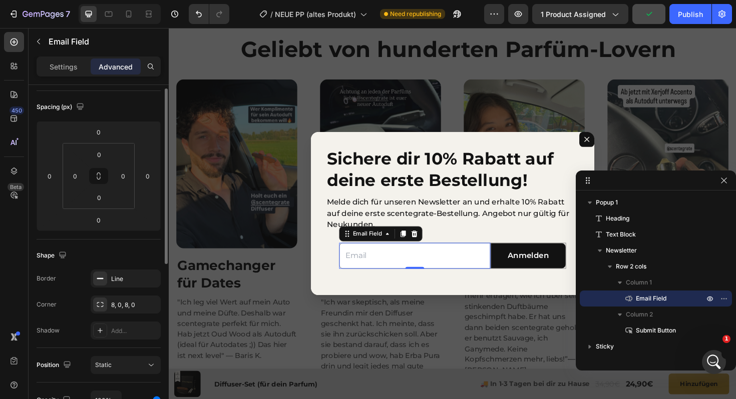
scroll to position [108, 0]
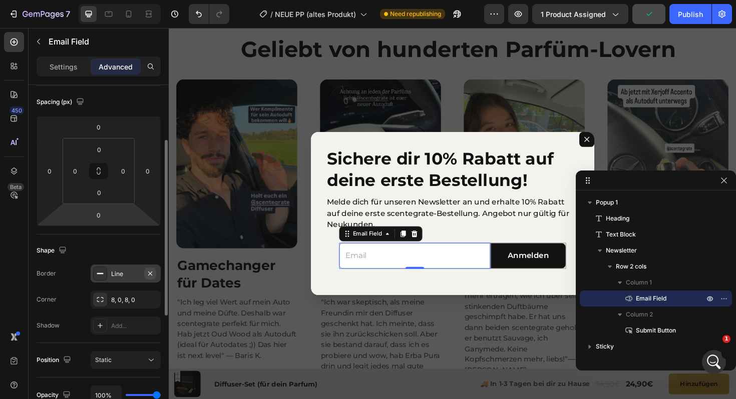
click at [153, 273] on icon "button" at bounding box center [150, 274] width 8 height 8
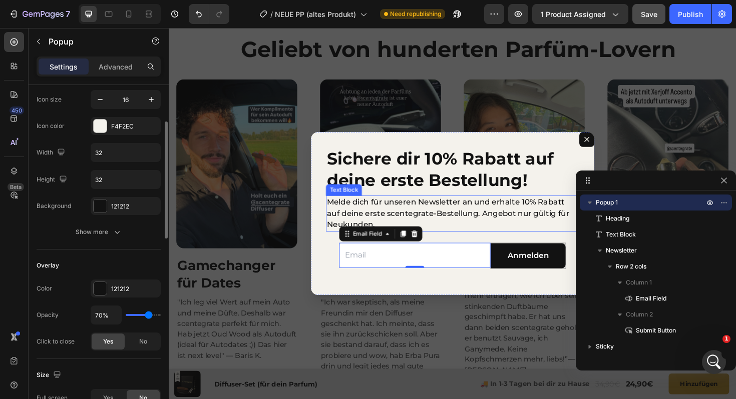
click at [494, 205] on div "Sichere dir 10% Rabatt auf deine erste Bestellung! Heading Melde dich für unser…" at bounding box center [469, 224] width 300 height 173
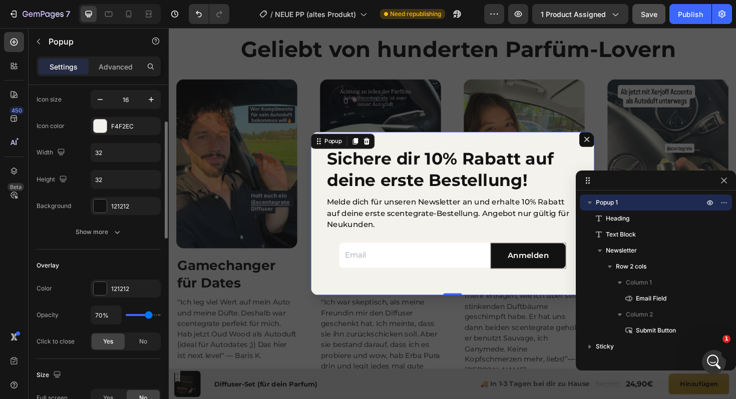
scroll to position [0, 0]
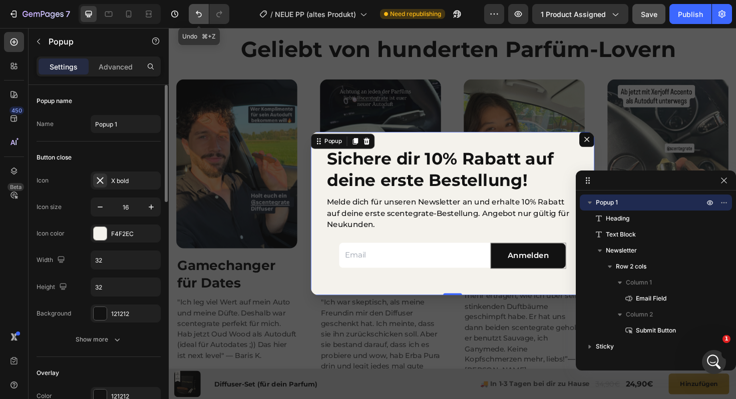
click at [199, 19] on icon "Undo/Redo" at bounding box center [199, 14] width 10 height 10
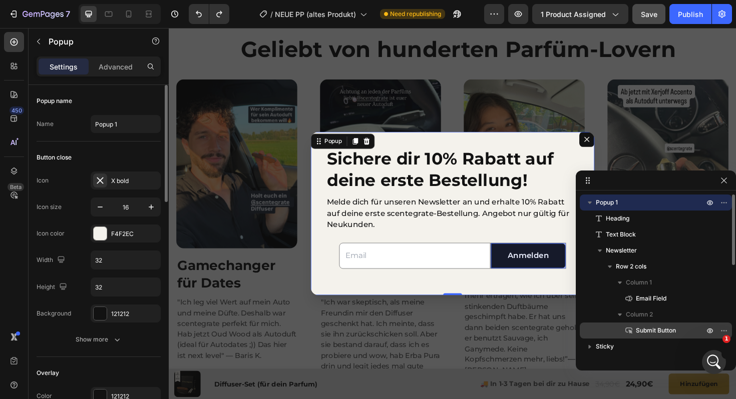
click at [641, 332] on span "Submit Button" at bounding box center [656, 331] width 40 height 10
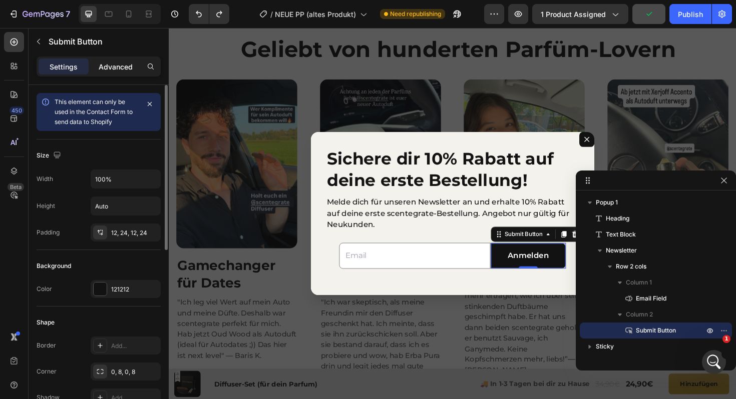
click at [112, 61] on div "Advanced" at bounding box center [116, 67] width 50 height 16
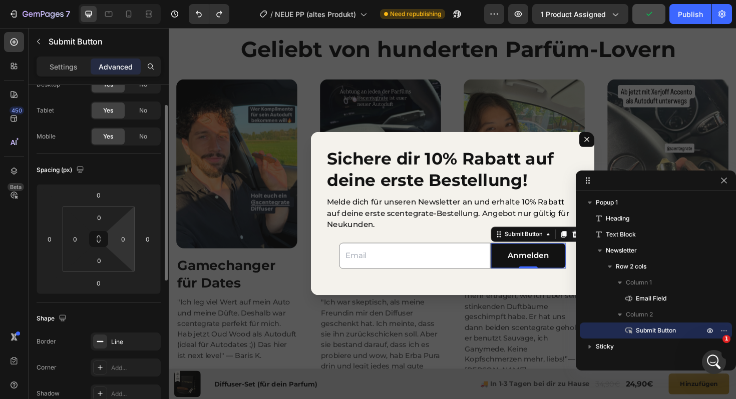
scroll to position [42, 0]
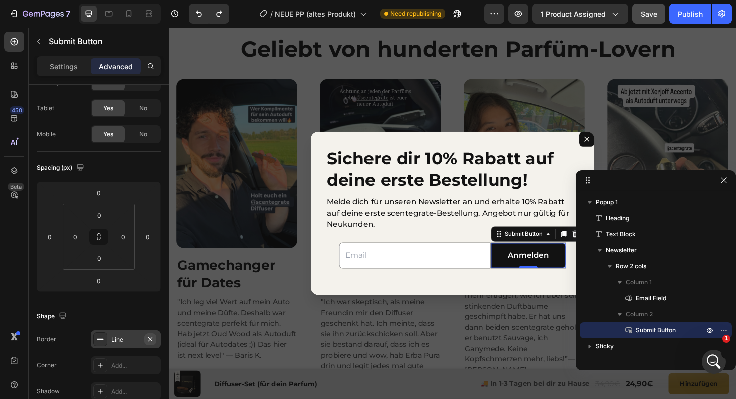
click at [149, 341] on icon "button" at bounding box center [150, 340] width 8 height 8
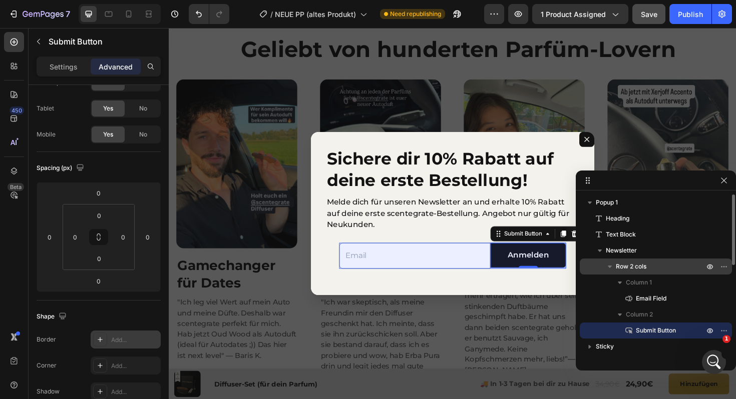
click at [675, 266] on p "Row 2 cols" at bounding box center [661, 267] width 90 height 10
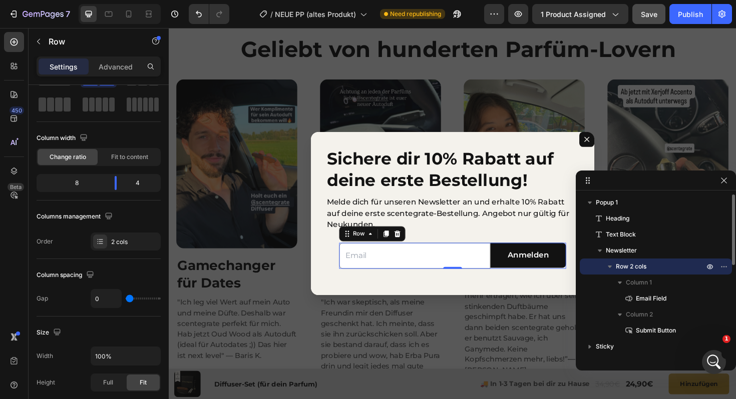
scroll to position [0, 0]
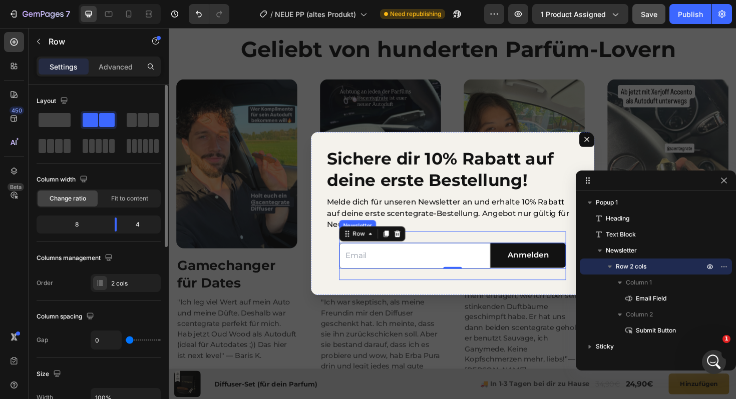
click at [511, 224] on p "Melde dich für unseren Newsletter an und erhalte 10% Rabatt auf deine erste sce…" at bounding box center [469, 225] width 266 height 36
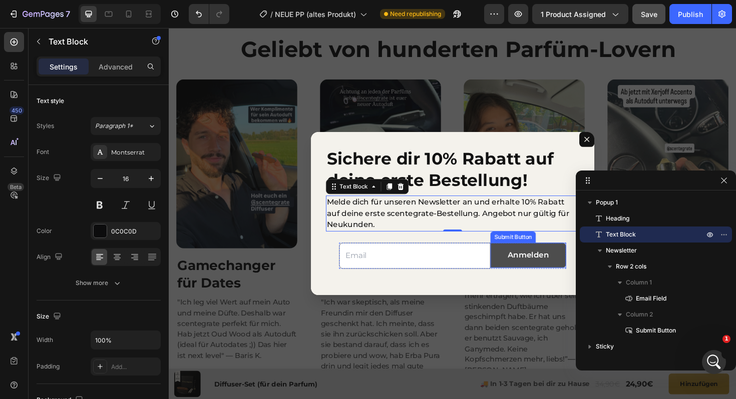
click at [516, 280] on button "Anmelden" at bounding box center [549, 269] width 80 height 27
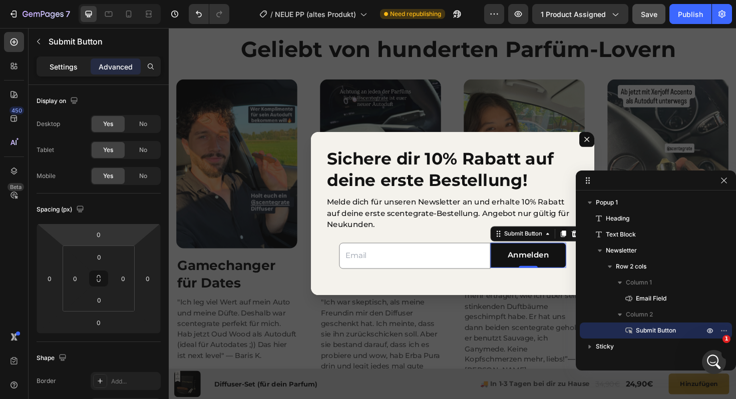
click at [70, 66] on p "Settings" at bounding box center [64, 67] width 28 height 11
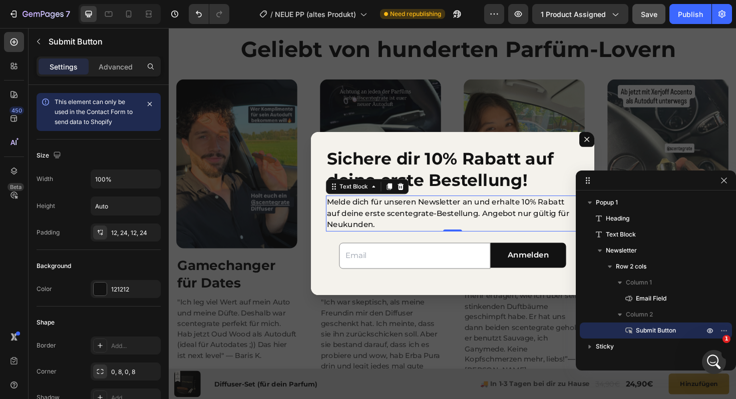
click at [394, 230] on p "Melde dich für unseren Newsletter an und erhalte 10% Rabatt auf deine erste sce…" at bounding box center [469, 225] width 266 height 36
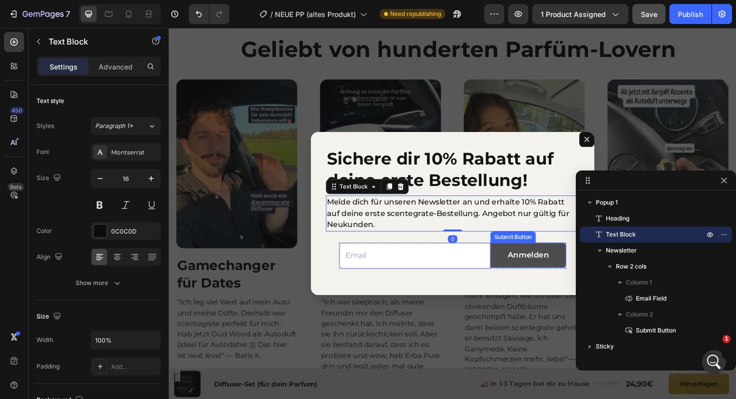
click at [513, 280] on button "Anmelden" at bounding box center [549, 269] width 80 height 27
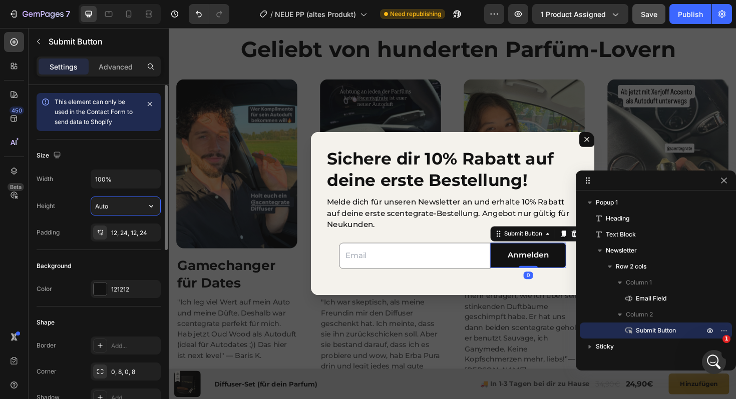
click at [113, 209] on input "Auto" at bounding box center [125, 206] width 69 height 18
type input "55"
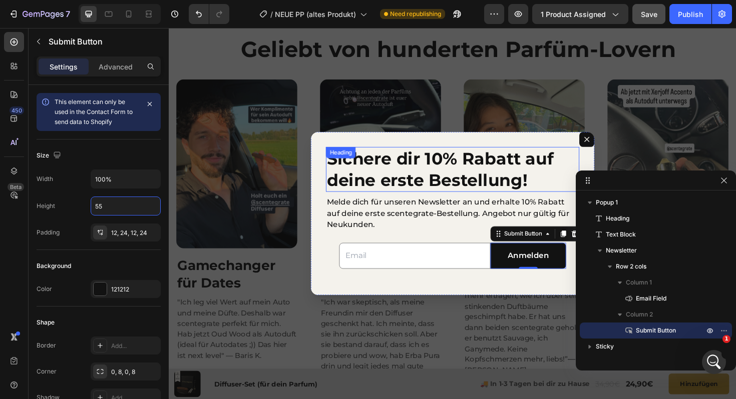
click at [421, 173] on h2 "Sichere dir 10% Rabatt auf deine erste Bestellung!" at bounding box center [469, 178] width 268 height 48
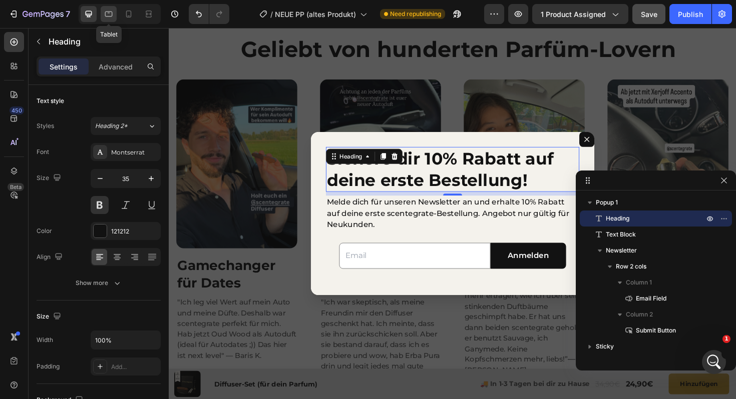
click at [108, 15] on icon at bounding box center [109, 14] width 10 height 10
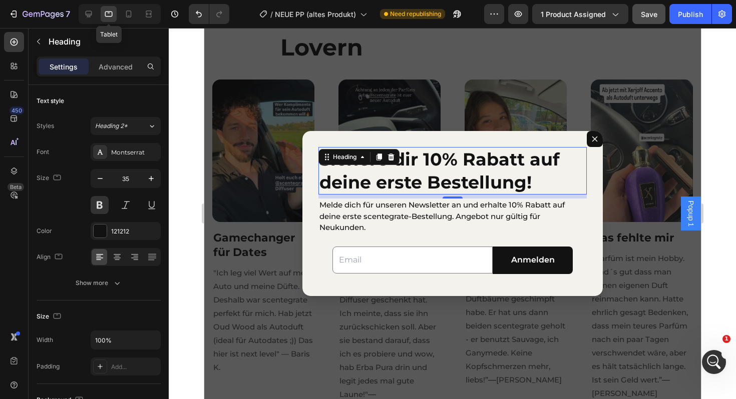
scroll to position [592, 0]
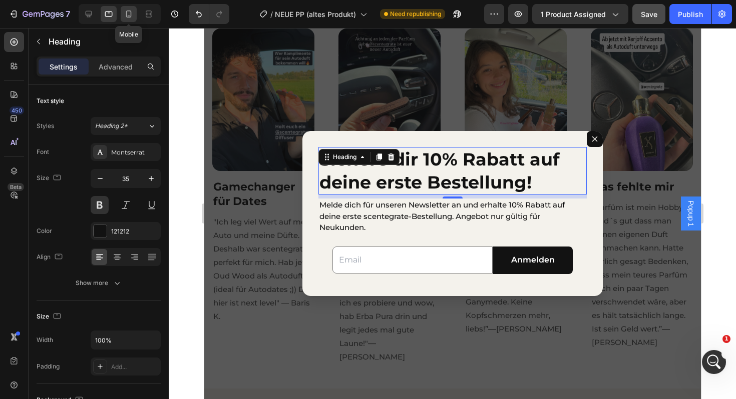
click at [130, 16] on icon at bounding box center [129, 14] width 10 height 10
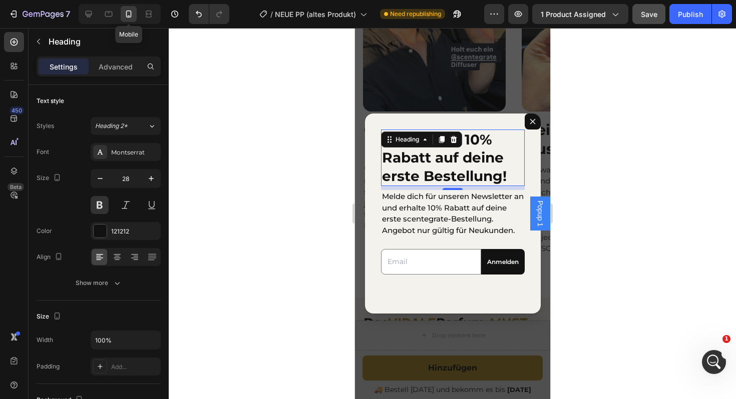
scroll to position [676, 0]
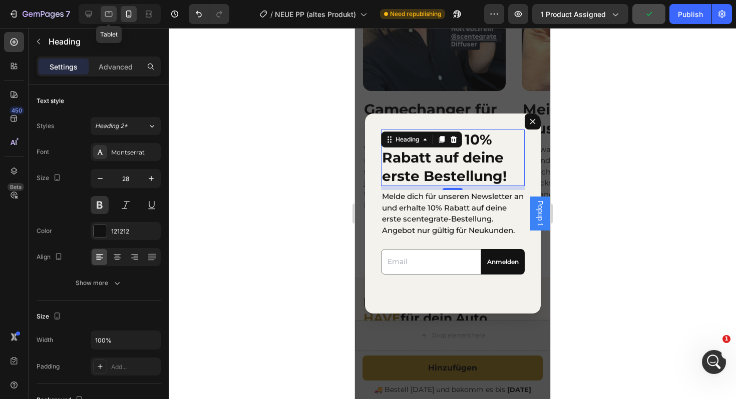
click at [108, 14] on icon at bounding box center [109, 14] width 10 height 10
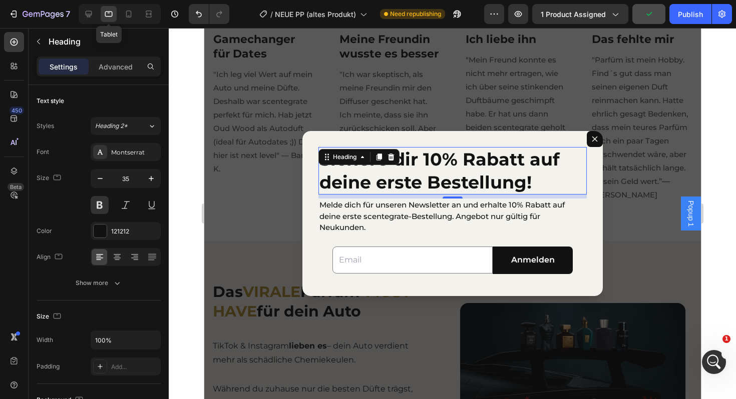
scroll to position [760, 0]
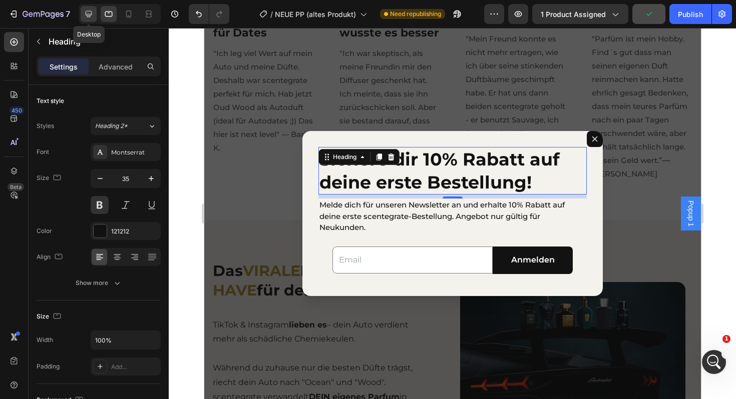
click at [89, 13] on icon at bounding box center [89, 14] width 10 height 10
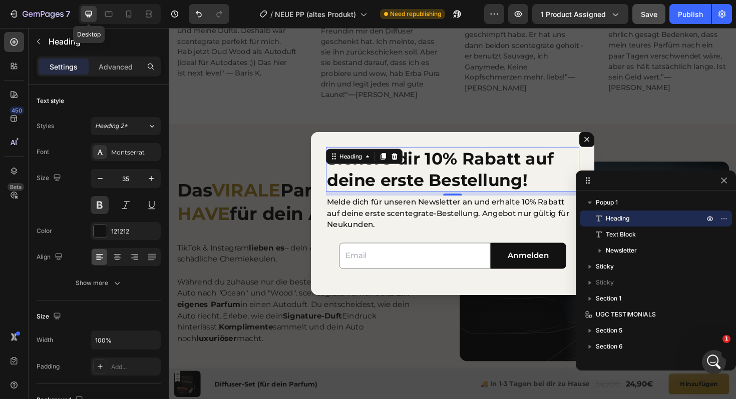
scroll to position [821, 0]
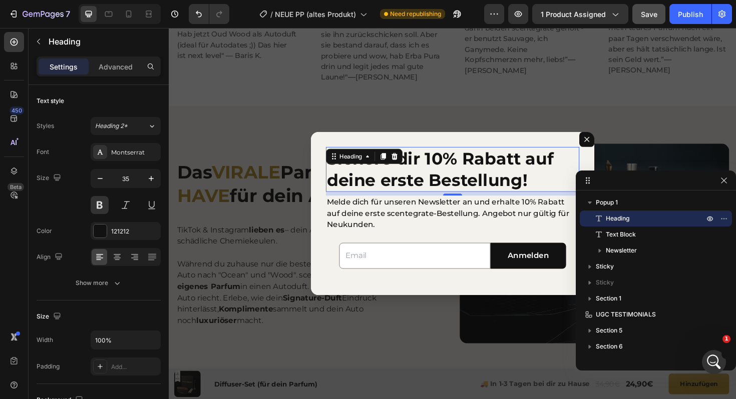
click at [99, 15] on div at bounding box center [120, 14] width 82 height 20
click at [104, 16] on icon at bounding box center [109, 14] width 10 height 10
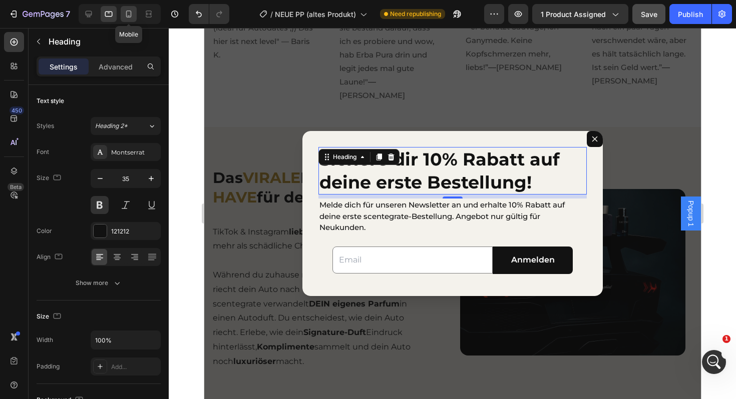
scroll to position [884, 0]
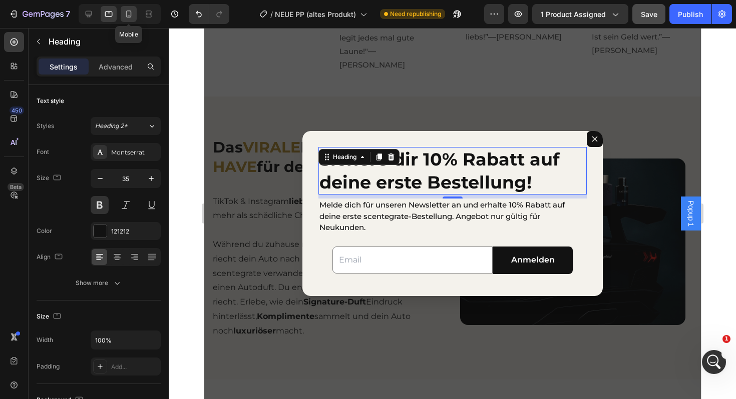
click at [131, 17] on icon at bounding box center [129, 14] width 10 height 10
type input "28"
click at [131, 17] on icon at bounding box center [129, 14] width 10 height 10
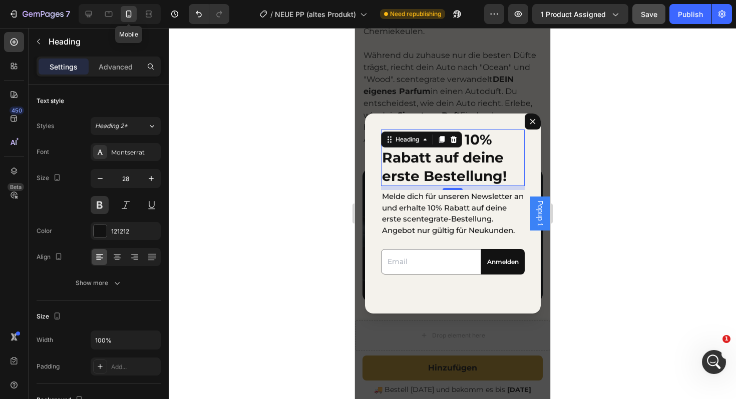
scroll to position [1017, 0]
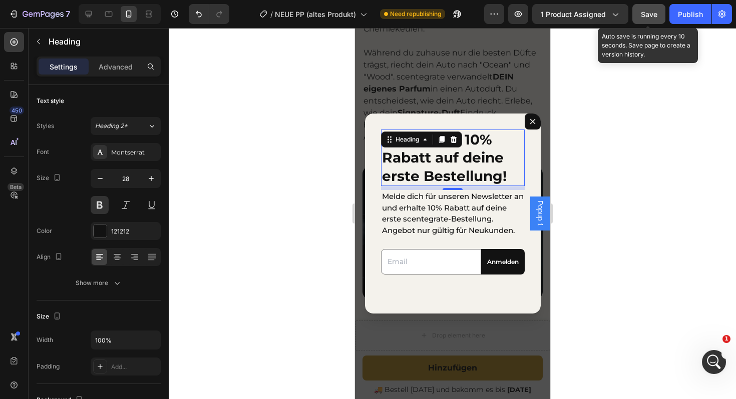
click at [650, 22] on button "Save" at bounding box center [648, 14] width 33 height 20
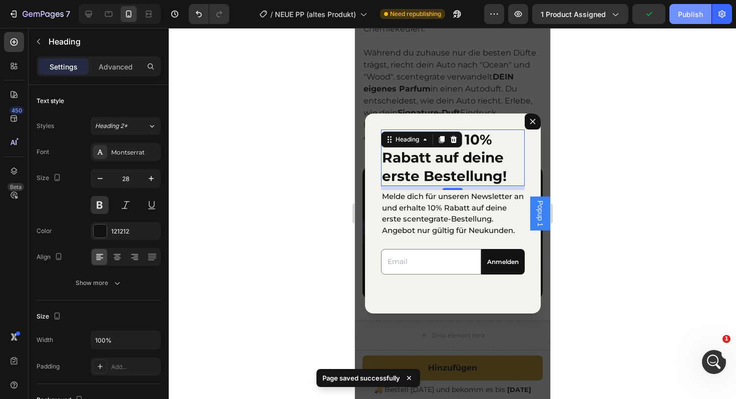
click at [684, 19] on div "Publish" at bounding box center [690, 14] width 25 height 11
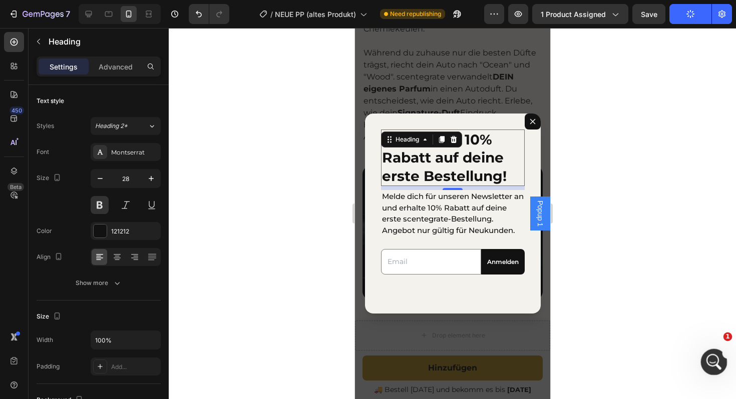
click at [708, 356] on icon "Intercom-Nachrichtendienst öffnen" at bounding box center [712, 361] width 17 height 17
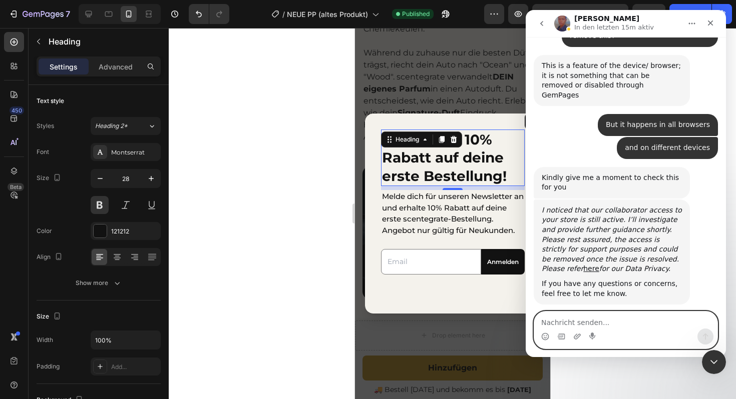
scroll to position [1007, 0]
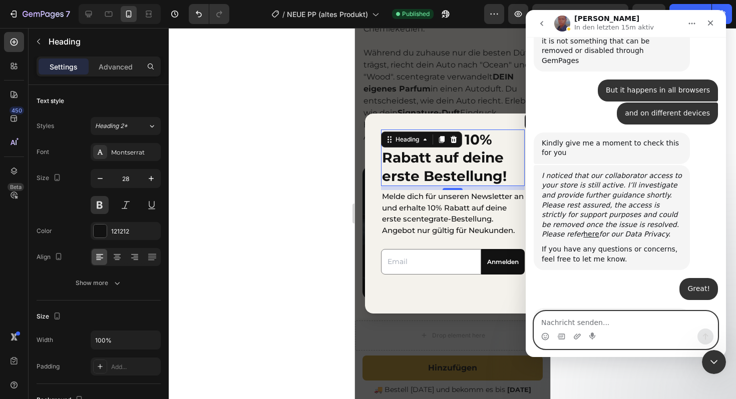
click at [563, 322] on textarea "Nachricht senden..." at bounding box center [625, 320] width 183 height 17
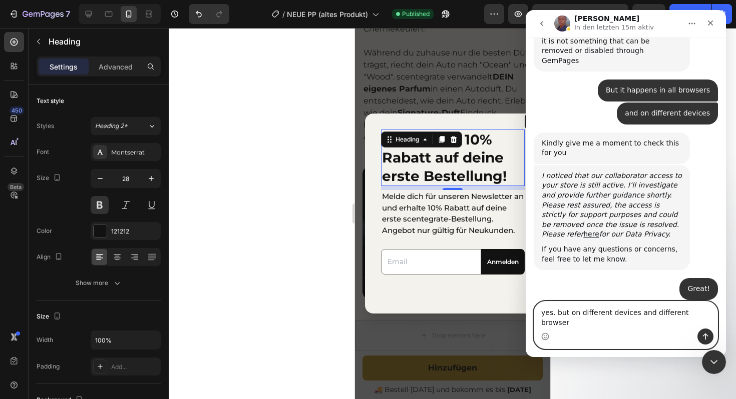
type textarea "yes. but on different devices and different browsers"
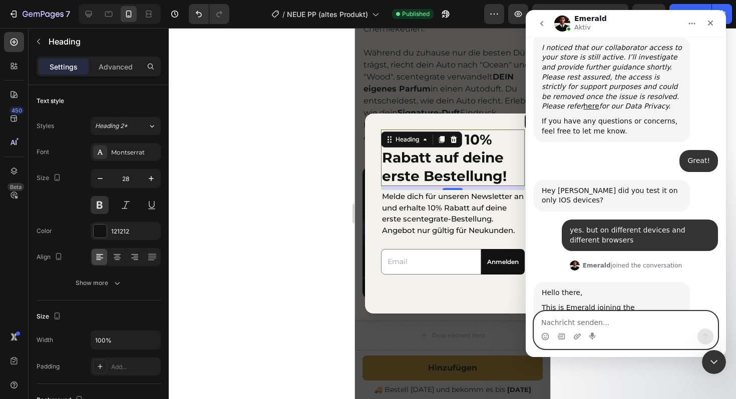
scroll to position [1153, 0]
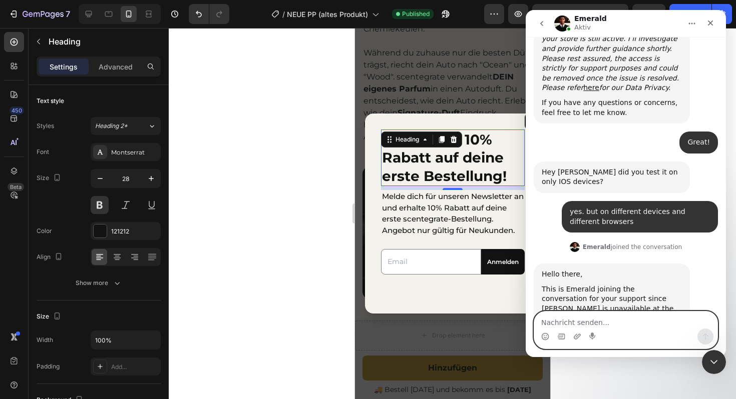
click at [553, 328] on textarea "Nachricht senden..." at bounding box center [625, 320] width 183 height 17
type textarea "Hi Emerald!"
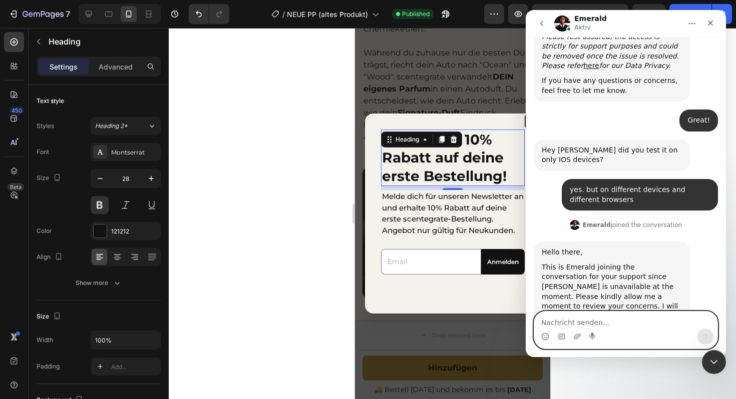
scroll to position [1183, 0]
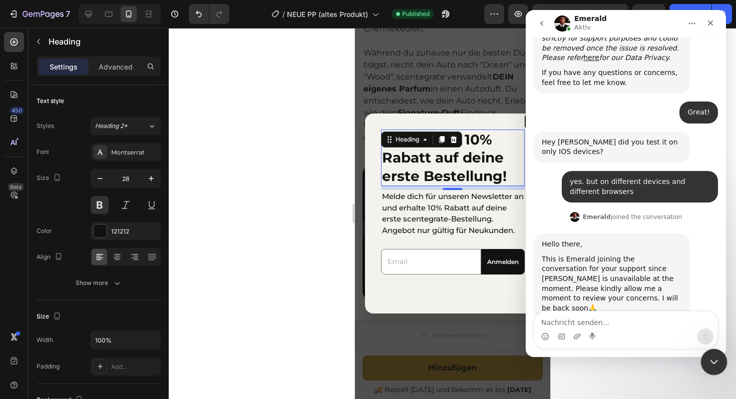
click at [710, 362] on icon "Intercom-Nachrichtendienst schließen" at bounding box center [712, 361] width 12 height 12
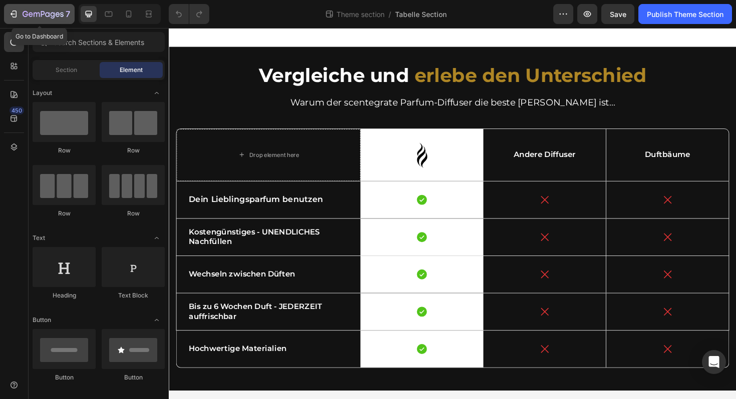
click at [32, 18] on icon "button" at bounding box center [43, 15] width 41 height 9
